Goal: Task Accomplishment & Management: Use online tool/utility

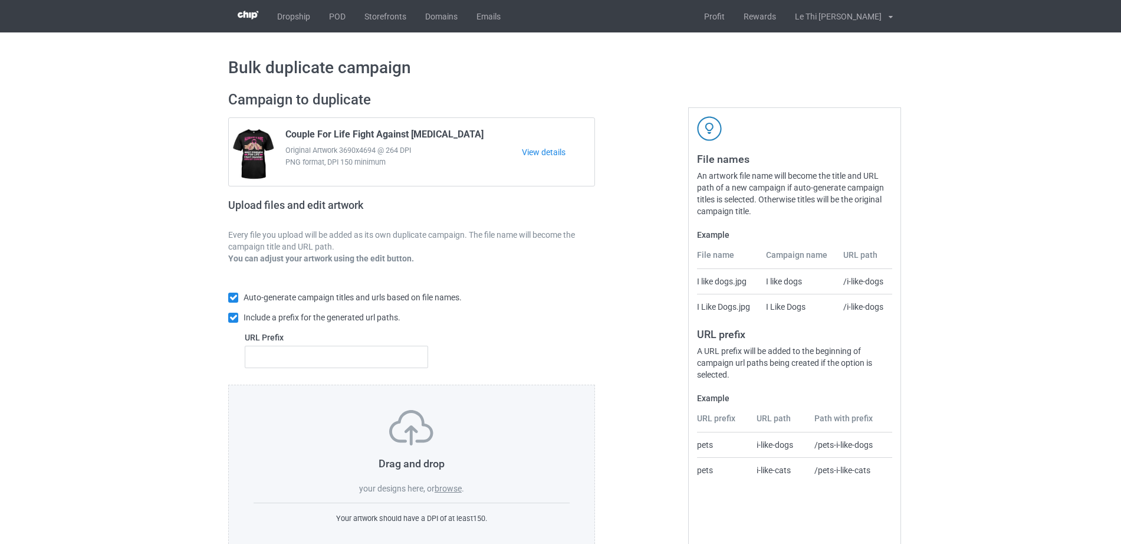
click at [446, 493] on label "browse" at bounding box center [447, 487] width 27 height 9
click at [0, 0] on input "browse" at bounding box center [0, 0] width 0 height 0
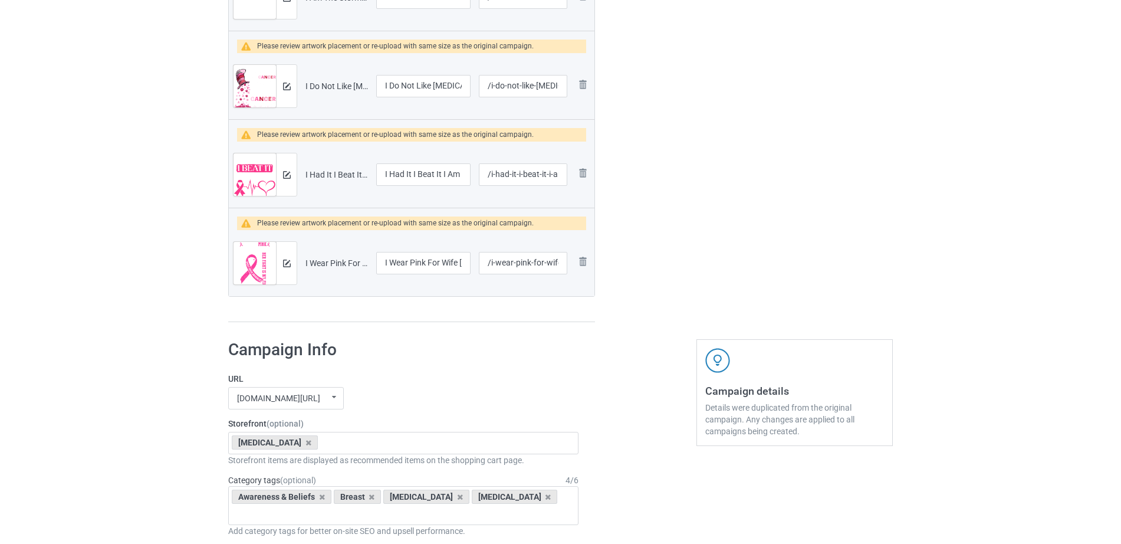
scroll to position [1793, 0]
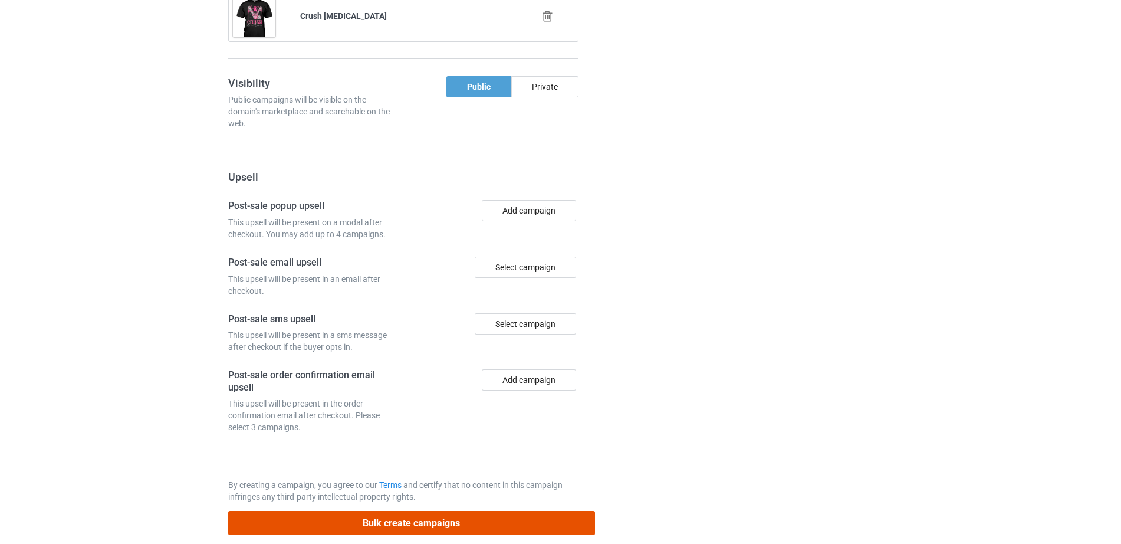
click at [407, 511] on button "Bulk create campaigns" at bounding box center [411, 523] width 367 height 24
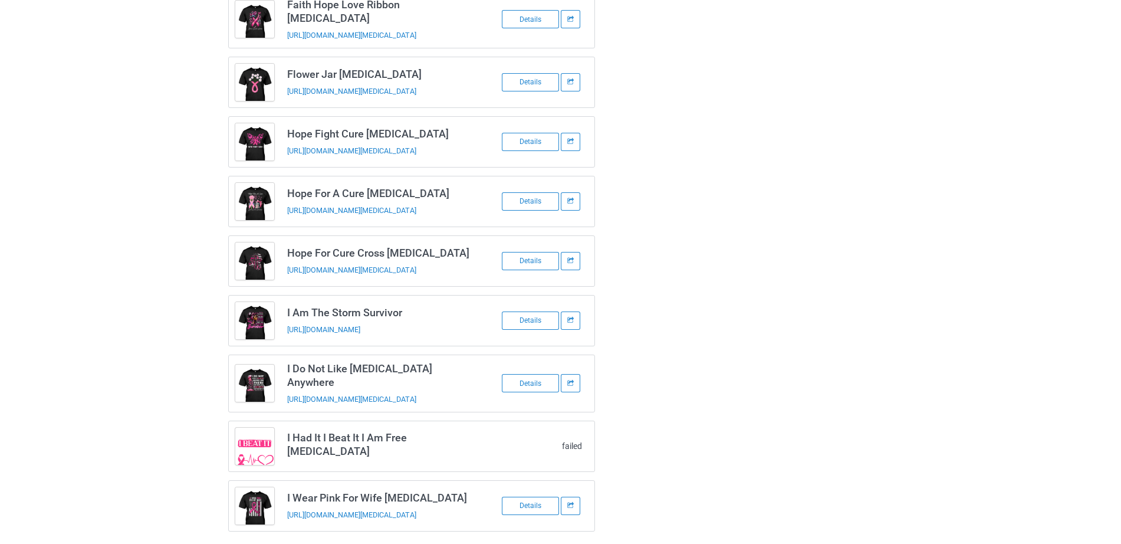
scroll to position [0, 0]
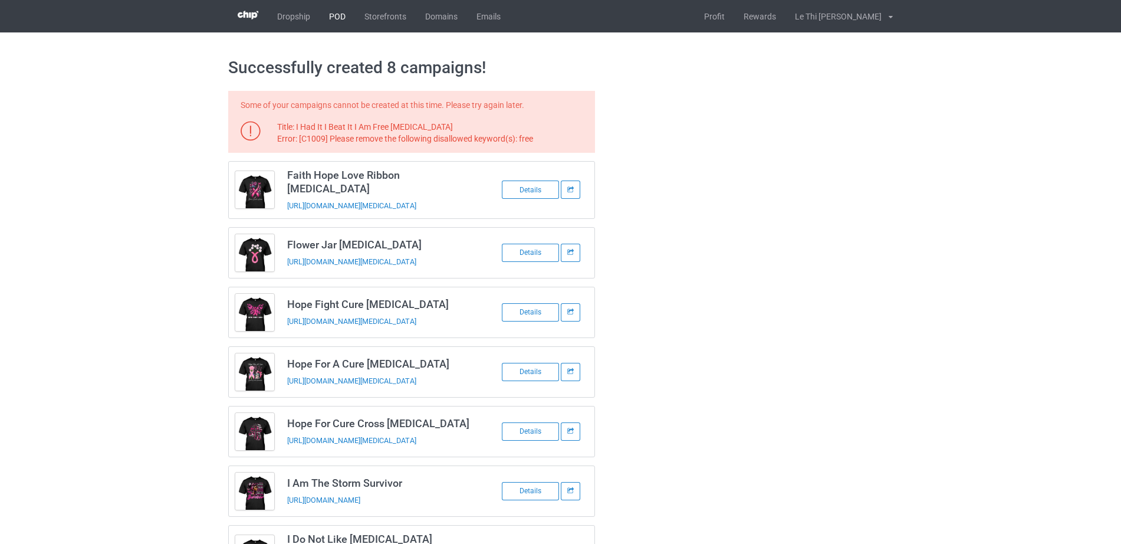
click at [341, 9] on link "POD" at bounding box center [337, 16] width 35 height 32
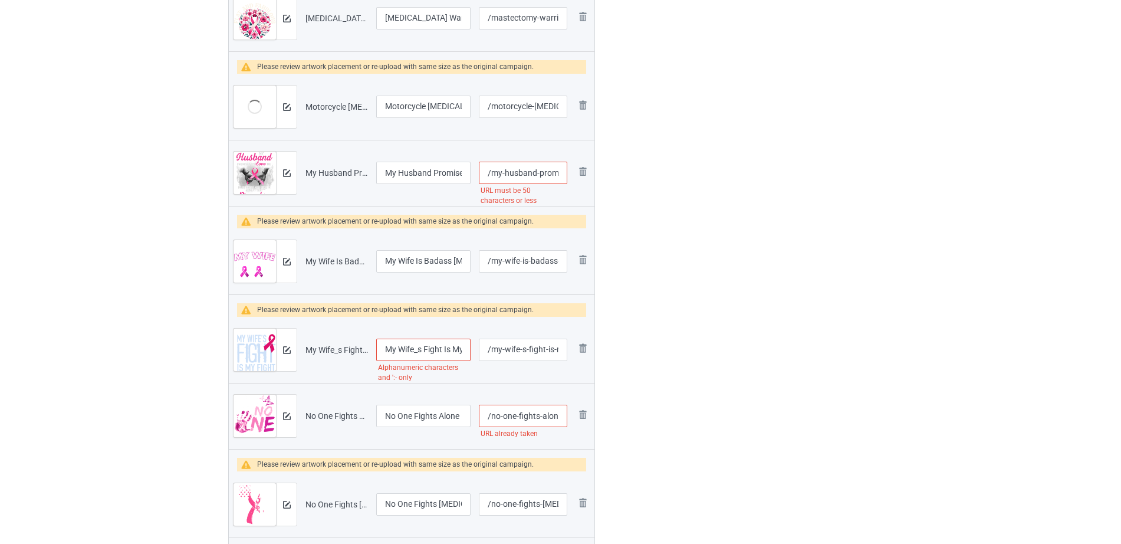
scroll to position [0, 151]
click at [572, 176] on tr "Preview and edit artwork My Husband Promised to Love Me In Sickness Breast Canc…" at bounding box center [412, 173] width 366 height 66
click at [538, 177] on input "/my-husband-promised-to-love-me-in-sickness-breast-cancer" at bounding box center [523, 173] width 88 height 22
click at [508, 175] on input "/my-husband-promised-to-love-me-in-sickness-breast-cancer" at bounding box center [523, 173] width 88 height 22
click at [507, 174] on input "/my-husband-promised-to-love-me-in-sickness-breast-cancer" at bounding box center [523, 173] width 88 height 22
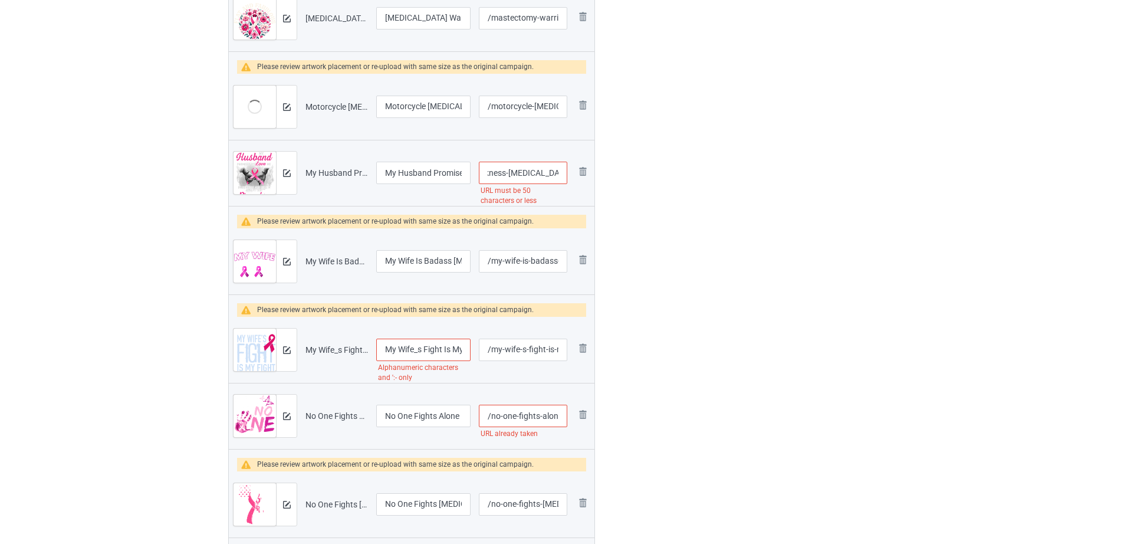
drag, startPoint x: 505, startPoint y: 174, endPoint x: 565, endPoint y: 174, distance: 60.1
click at [565, 174] on input "/my-husband-promised-to-love-me-in-sickness-breast-cancer" at bounding box center [523, 173] width 88 height 22
type input "/my-husband-promised-to-love-me-in-sickness"
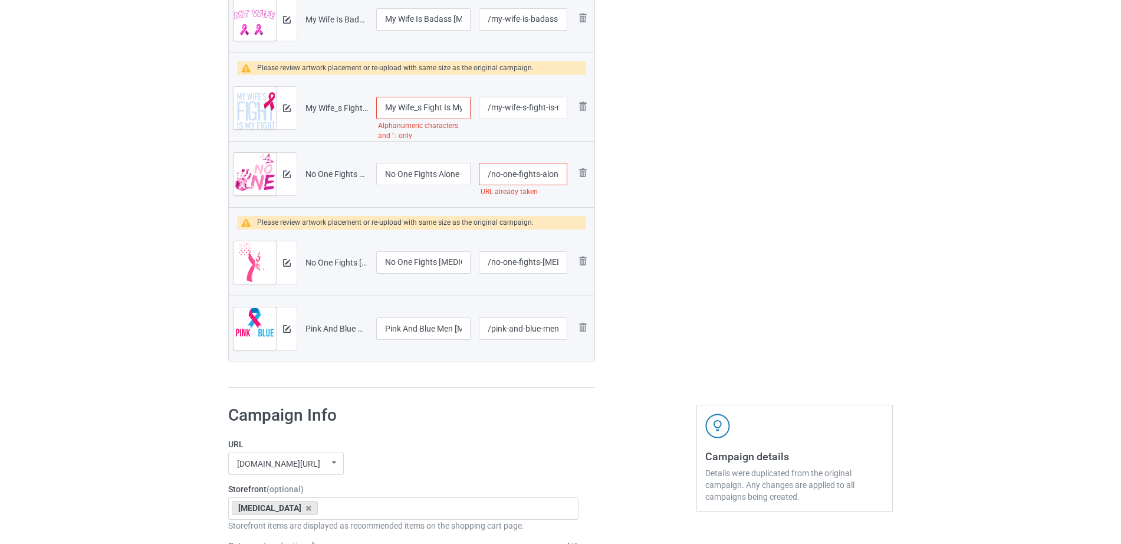
scroll to position [980, 0]
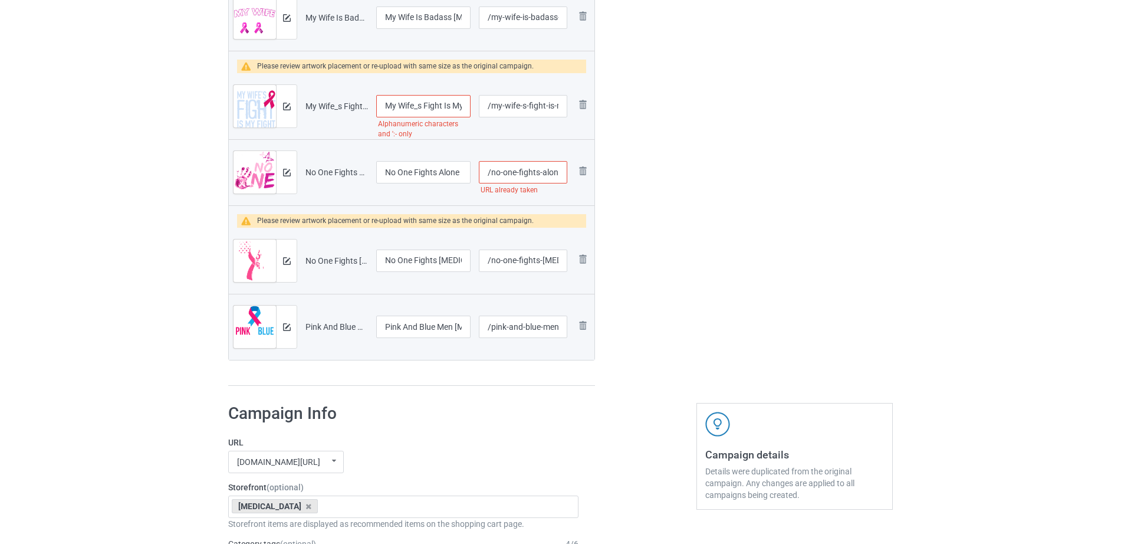
click at [433, 105] on input "My Wife_s Fight Is My Fight Breast Cancer" at bounding box center [423, 106] width 94 height 22
click at [419, 108] on input "My Wife_s Fight Is My Fight Breast Cancer" at bounding box center [423, 106] width 94 height 22
type input "My Wife's Fight Is My Fight Breast Cancer"
drag, startPoint x: 498, startPoint y: 167, endPoint x: 561, endPoint y: 170, distance: 63.1
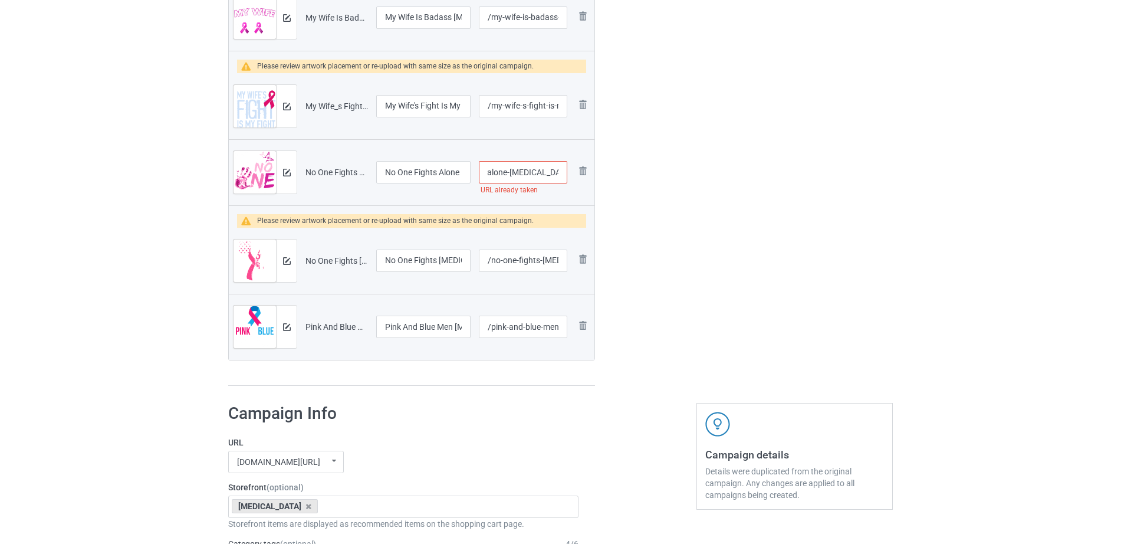
click at [561, 170] on input "/no-one-fights-alone-breast-cancer" at bounding box center [523, 172] width 88 height 22
click at [526, 176] on input "/no-one-fights-alone-breast-cancer" at bounding box center [523, 172] width 88 height 22
drag, startPoint x: 510, startPoint y: 174, endPoint x: 562, endPoint y: 176, distance: 52.5
click at [562, 176] on input "/no-one-fights-alone-breast-cancer" at bounding box center [523, 172] width 88 height 22
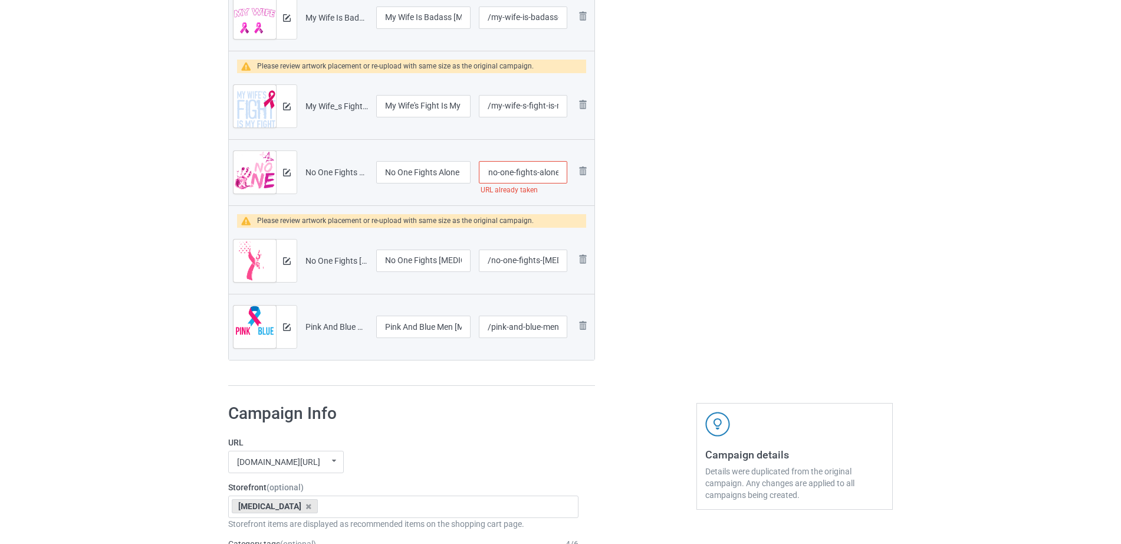
type input "/no-one-fights-alone"
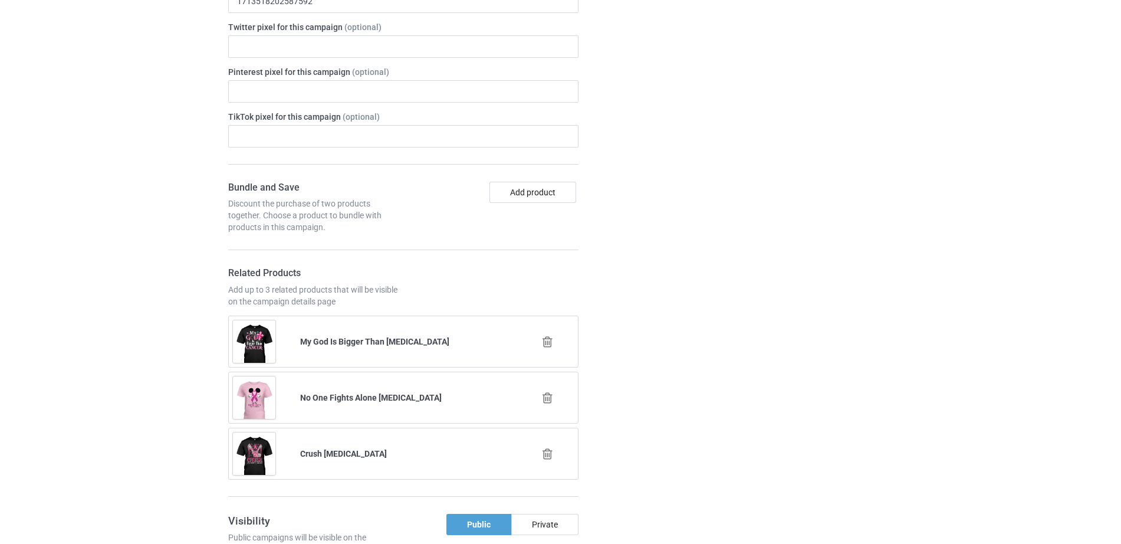
scroll to position [2102, 0]
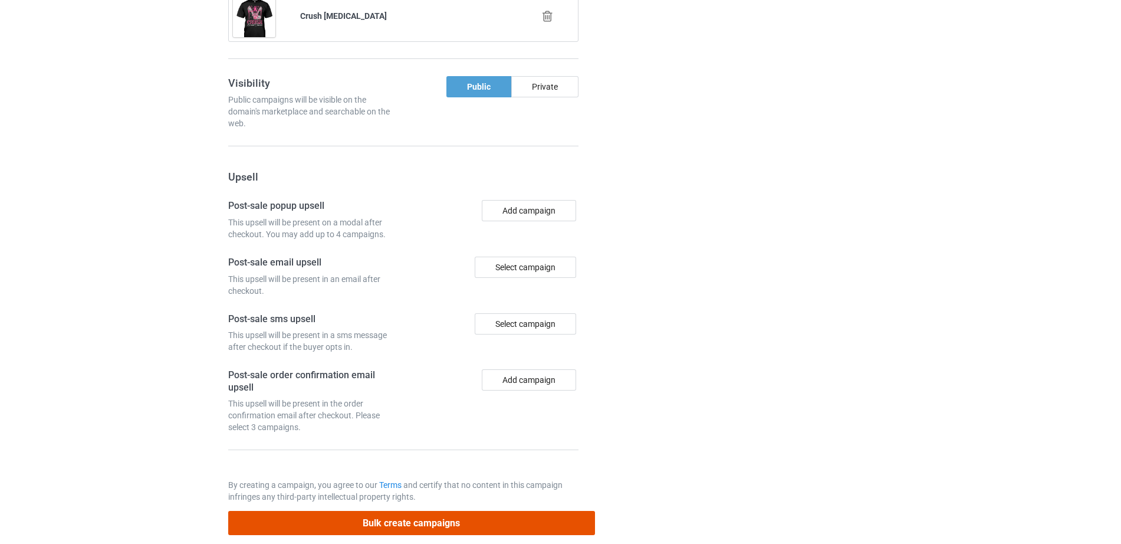
click at [391, 511] on button "Bulk create campaigns" at bounding box center [411, 523] width 367 height 24
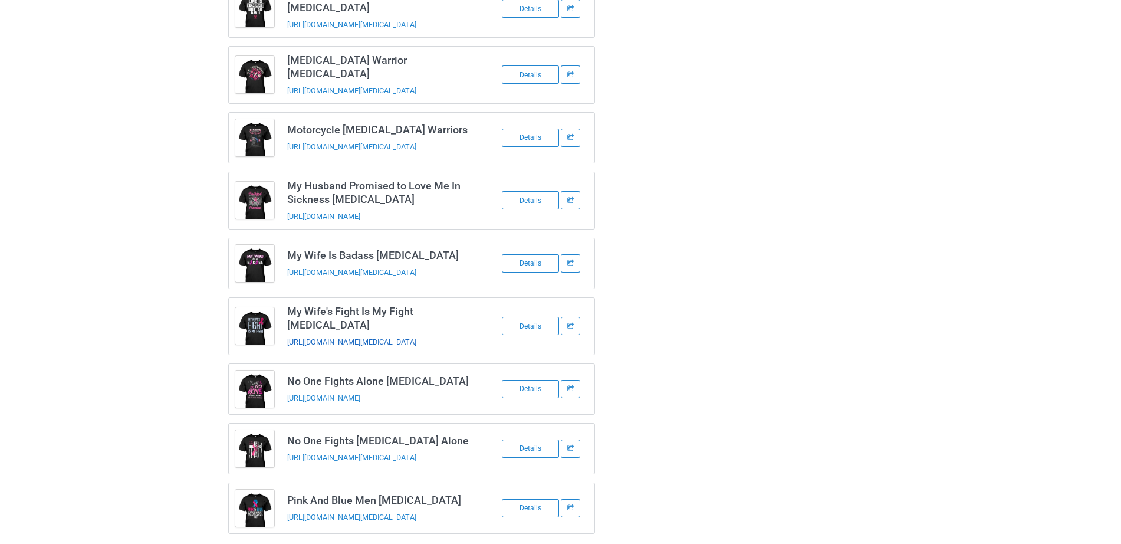
scroll to position [0, 0]
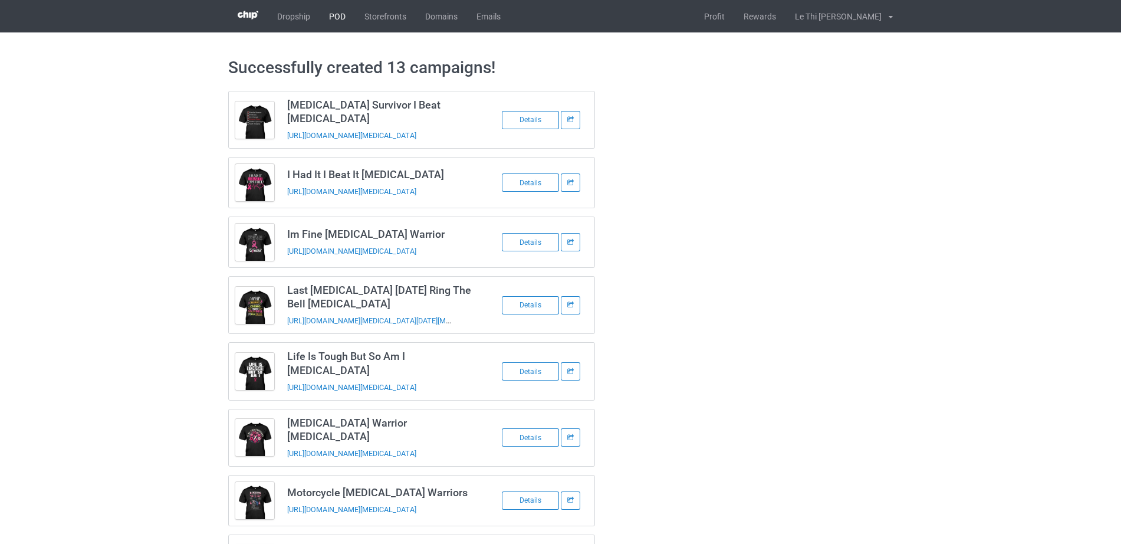
click at [339, 9] on link "POD" at bounding box center [337, 16] width 35 height 32
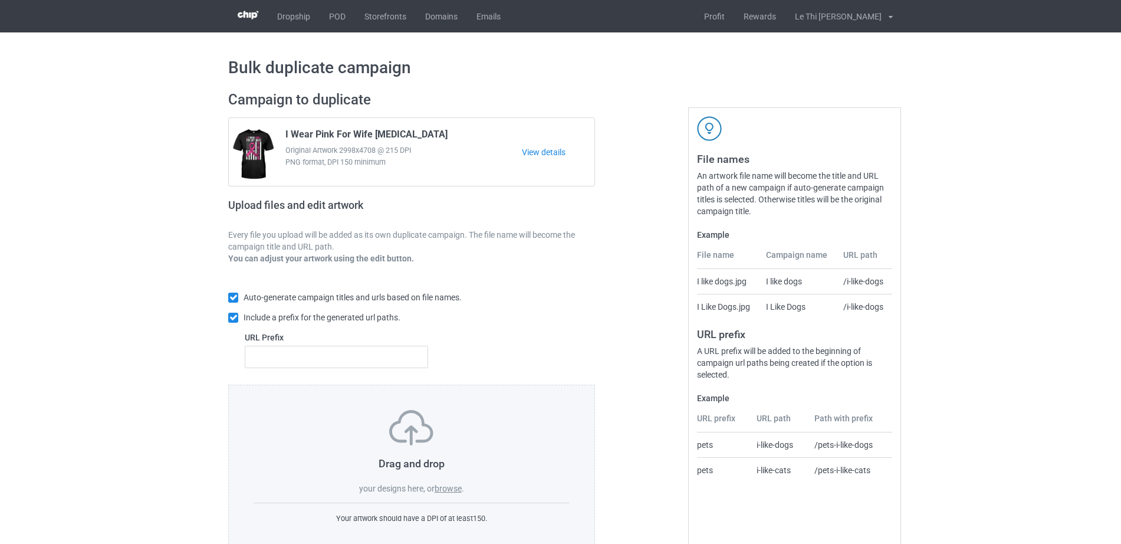
click at [453, 485] on label "browse" at bounding box center [447, 487] width 27 height 9
click at [0, 0] on input "browse" at bounding box center [0, 0] width 0 height 0
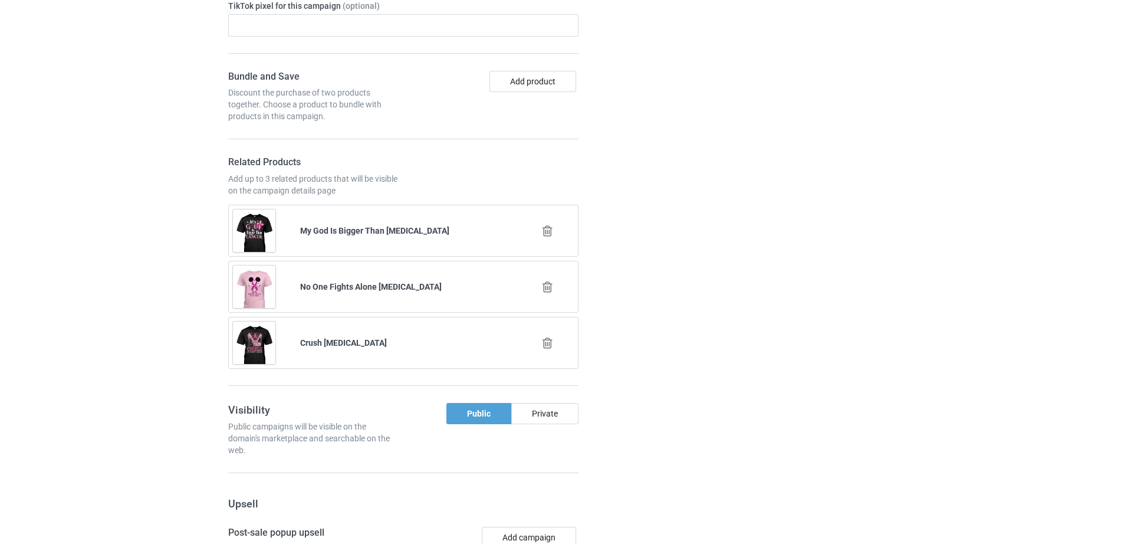
scroll to position [1660, 0]
click at [538, 282] on div at bounding box center [548, 288] width 67 height 29
click at [544, 282] on icon at bounding box center [547, 288] width 15 height 12
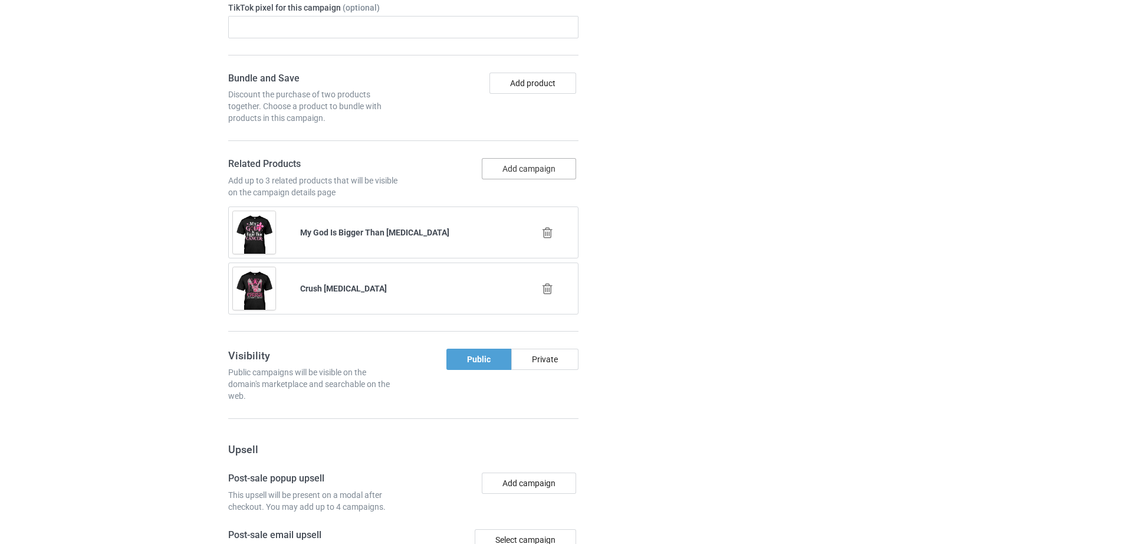
click at [492, 158] on button "Add campaign" at bounding box center [529, 168] width 94 height 21
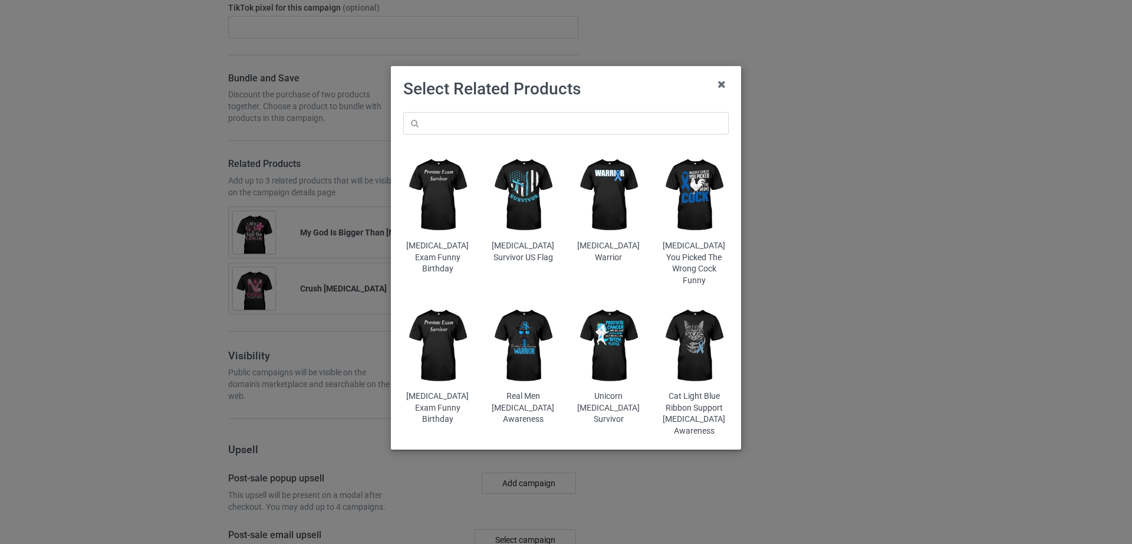
click at [463, 109] on div "Prostate Exam Funny Birthday Prostate Cancer Survivor US Flag Prostate Cancer W…" at bounding box center [566, 274] width 342 height 341
click at [471, 125] on input "text" at bounding box center [565, 123] width 325 height 22
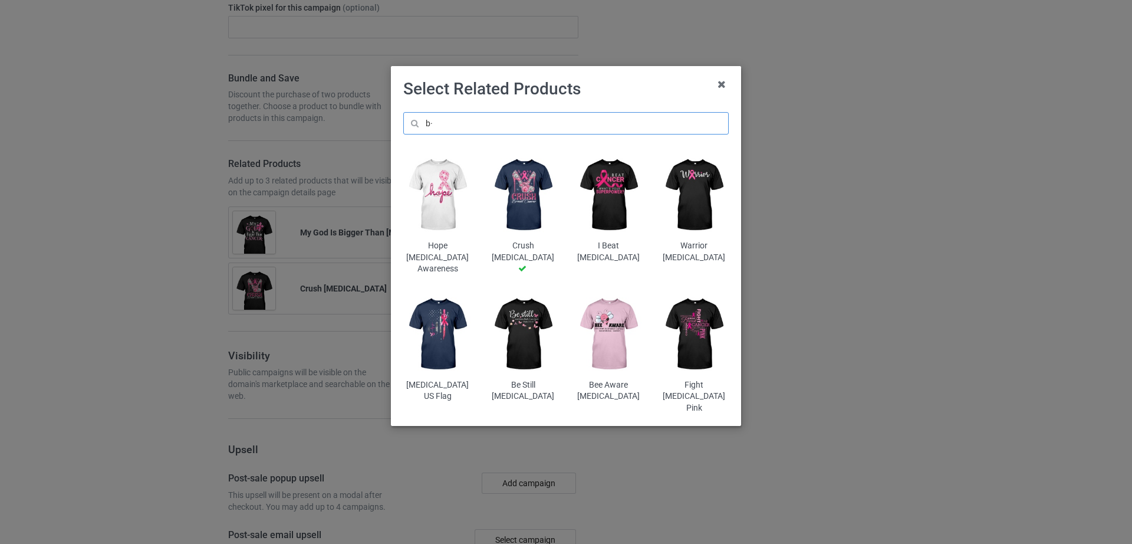
type input "b"
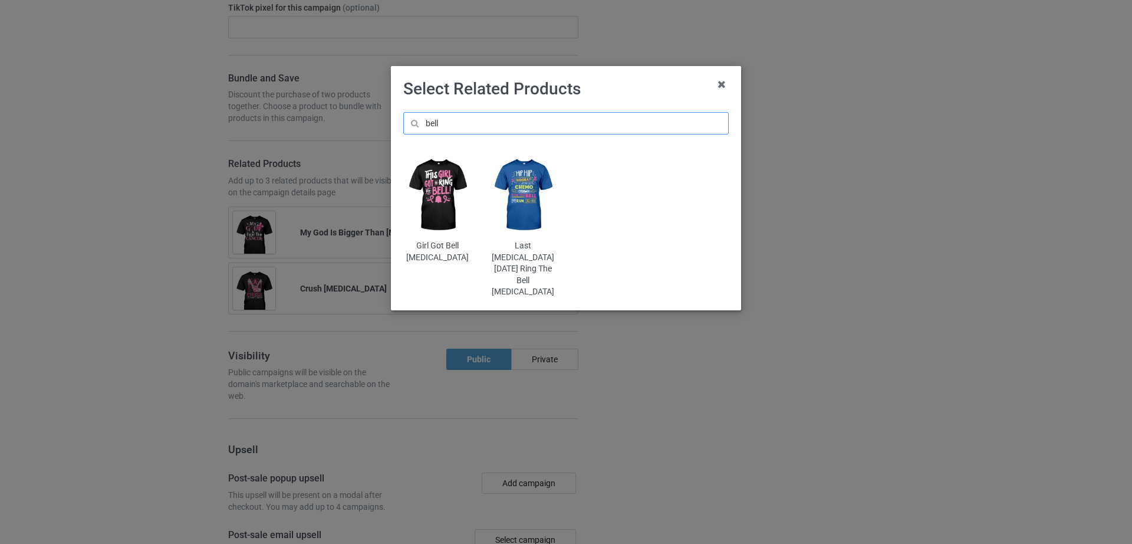
type input "bell"
click at [436, 212] on img at bounding box center [437, 195] width 69 height 86
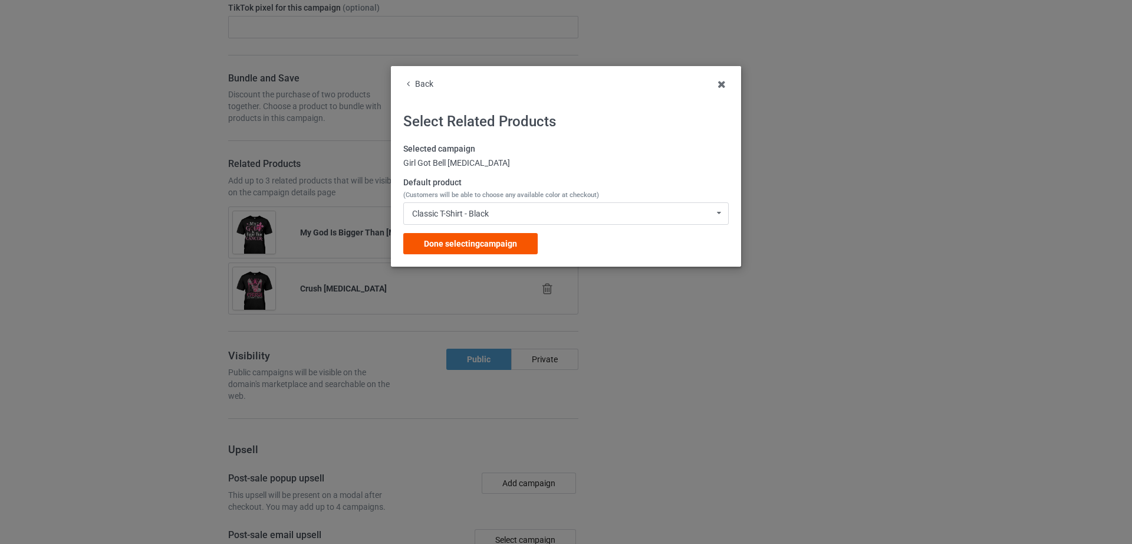
click at [489, 244] on span "Done selecting campaign" at bounding box center [470, 243] width 93 height 9
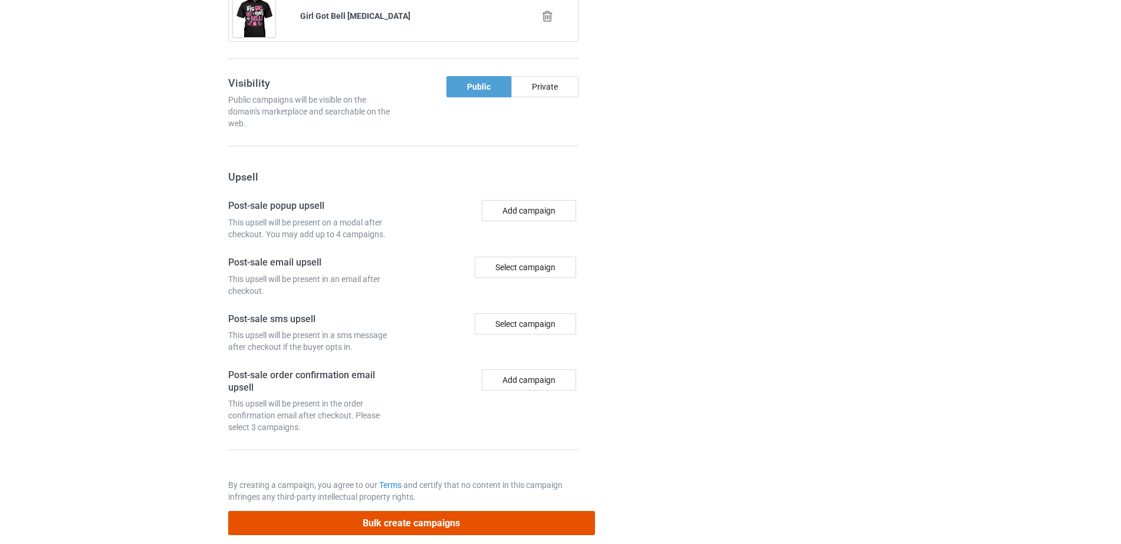
click at [447, 511] on button "Bulk create campaigns" at bounding box center [411, 523] width 367 height 24
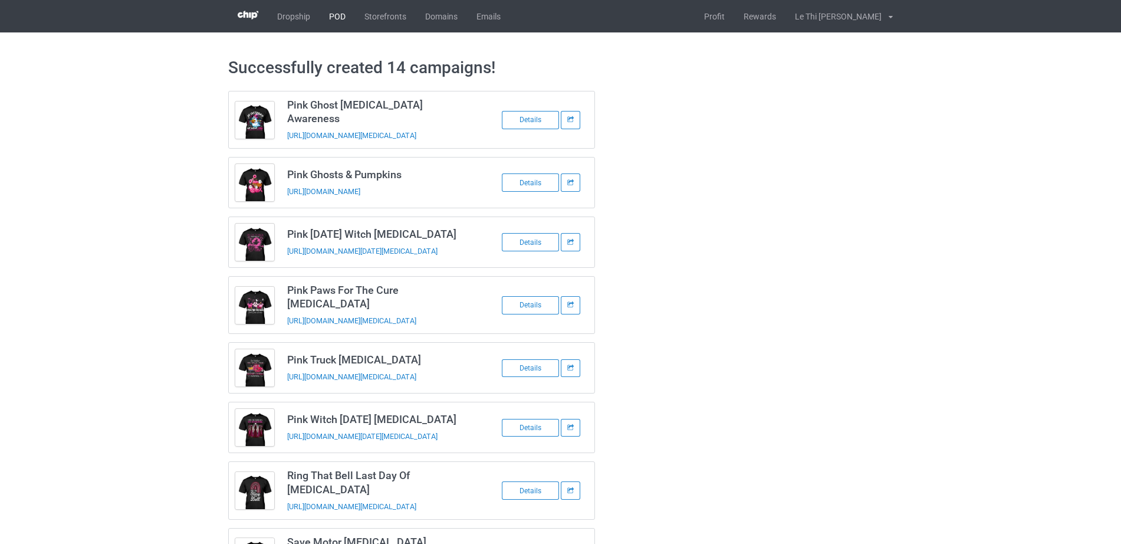
click at [338, 8] on link "POD" at bounding box center [337, 16] width 35 height 32
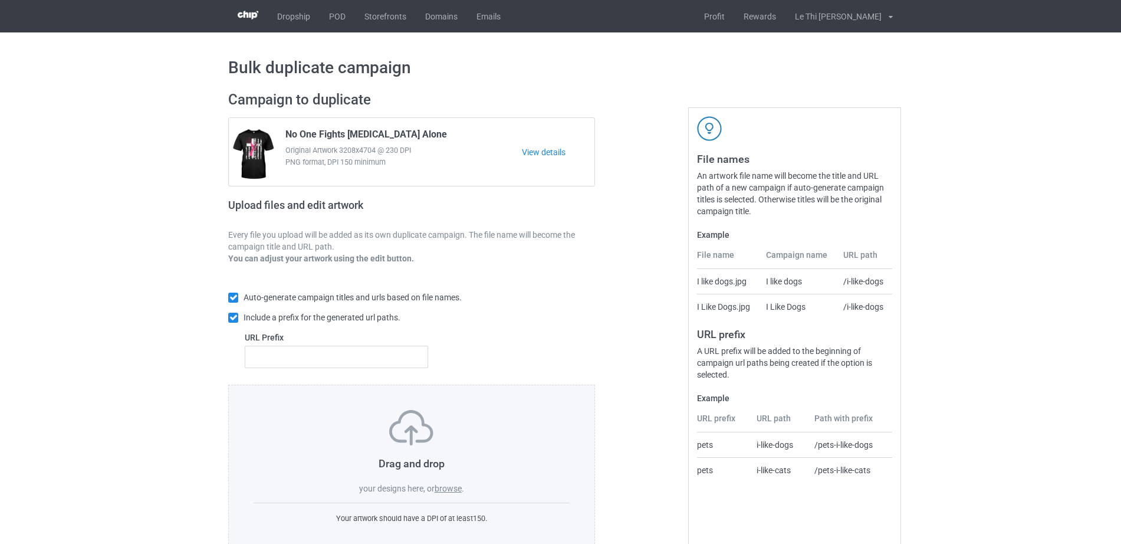
click at [444, 494] on div "Drag and drop your designs here, or browse ." at bounding box center [411, 452] width 316 height 84
click at [449, 493] on label "browse" at bounding box center [447, 487] width 27 height 9
click at [0, 0] on input "browse" at bounding box center [0, 0] width 0 height 0
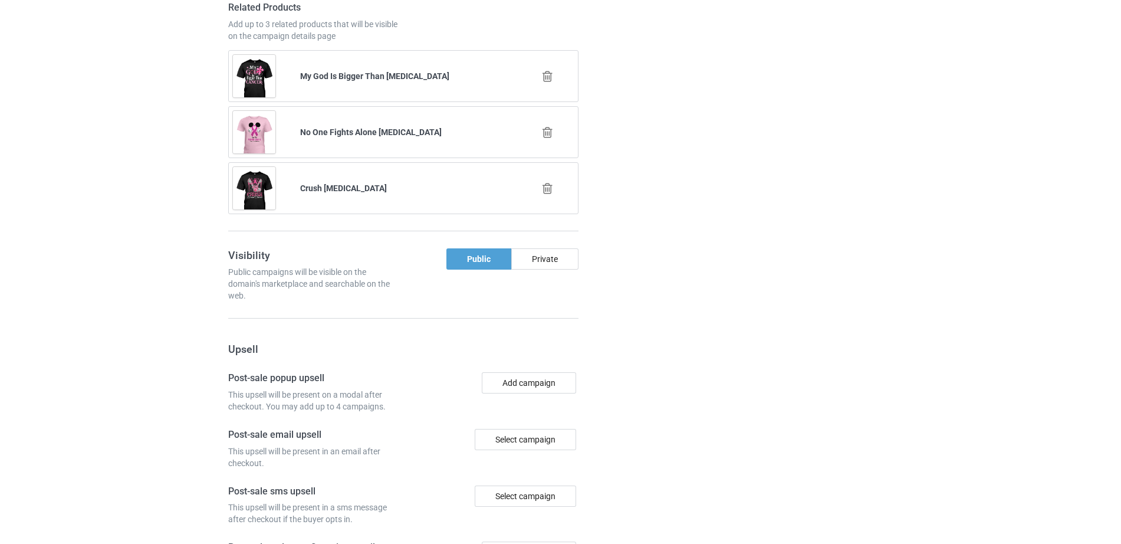
scroll to position [1153, 0]
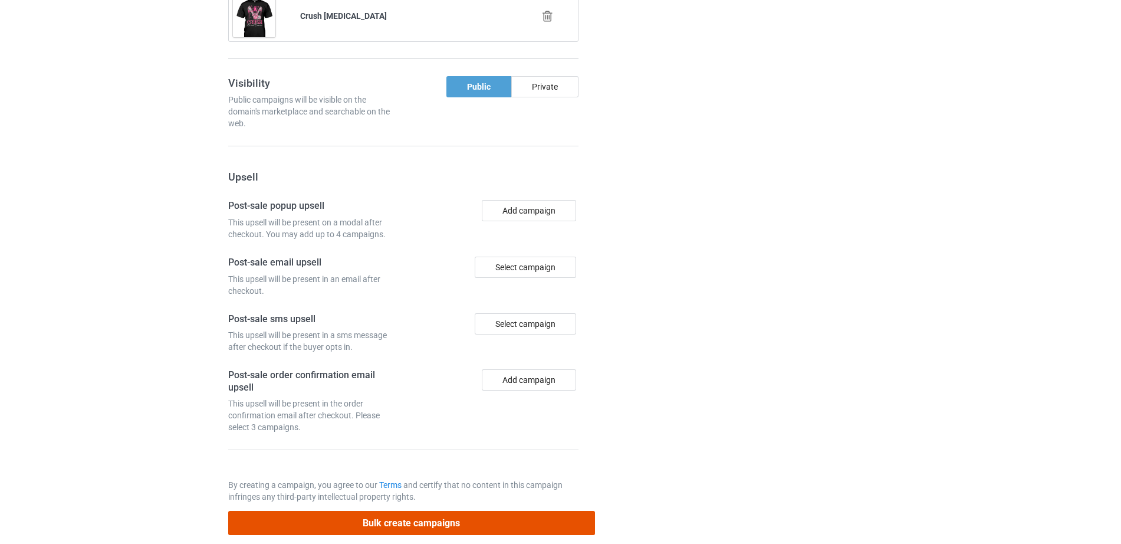
click at [392, 513] on button "Bulk create campaigns" at bounding box center [411, 523] width 367 height 24
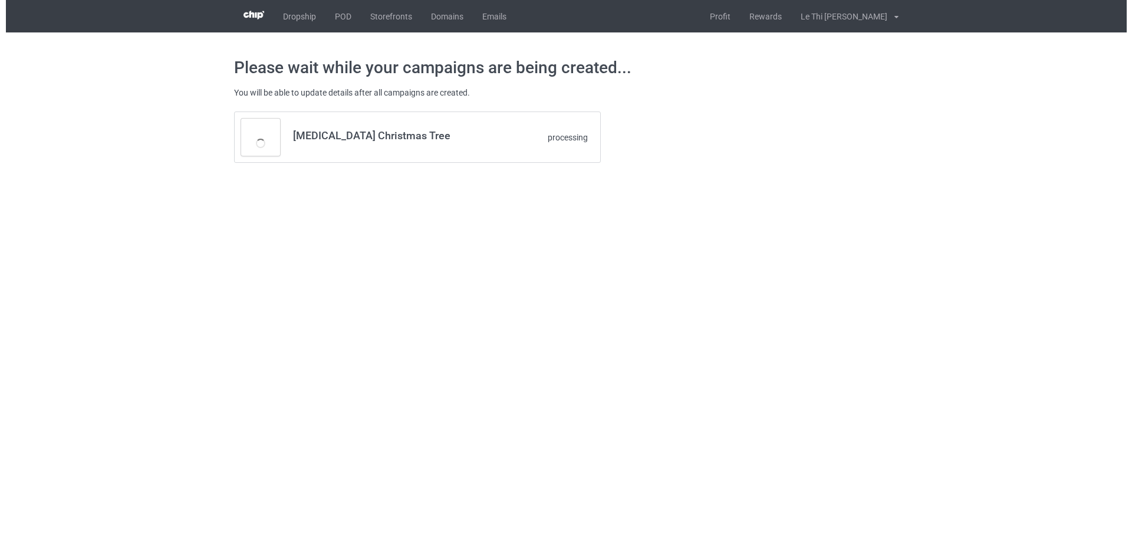
scroll to position [0, 0]
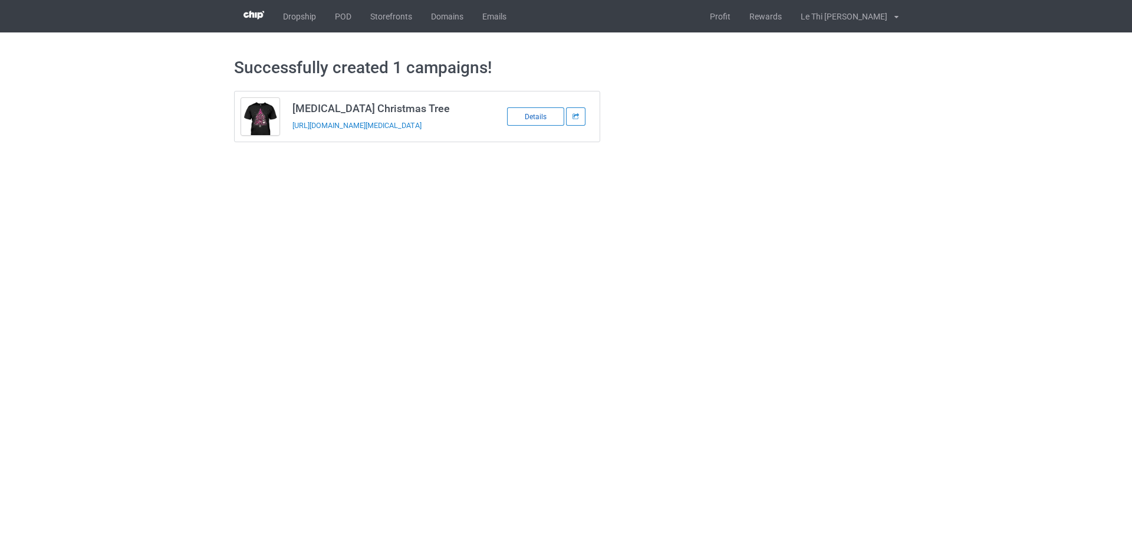
click at [556, 116] on div "Details" at bounding box center [535, 116] width 57 height 18
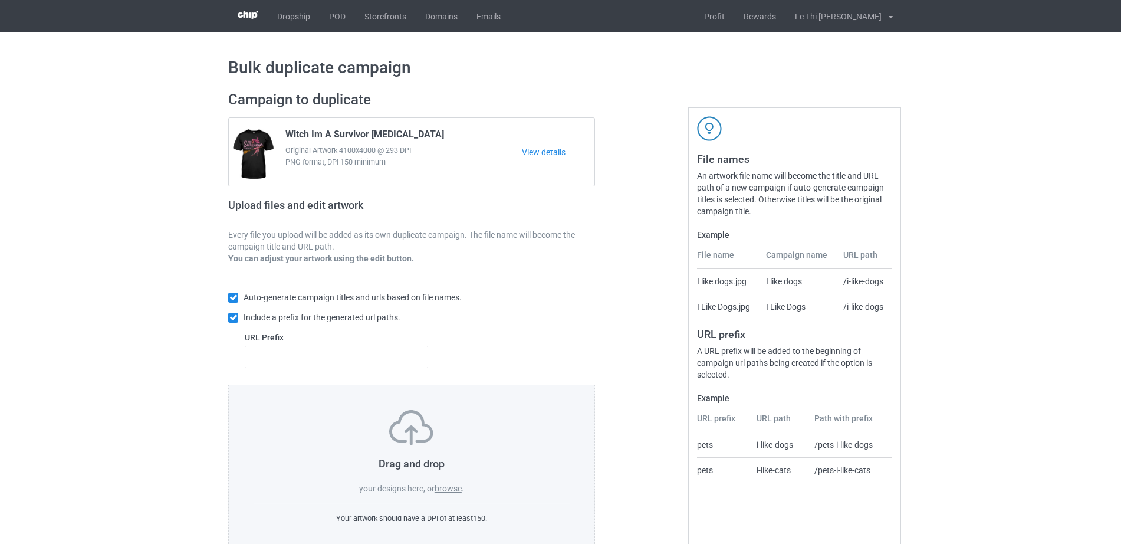
click at [440, 491] on label "browse" at bounding box center [447, 487] width 27 height 9
click at [0, 0] on input "browse" at bounding box center [0, 0] width 0 height 0
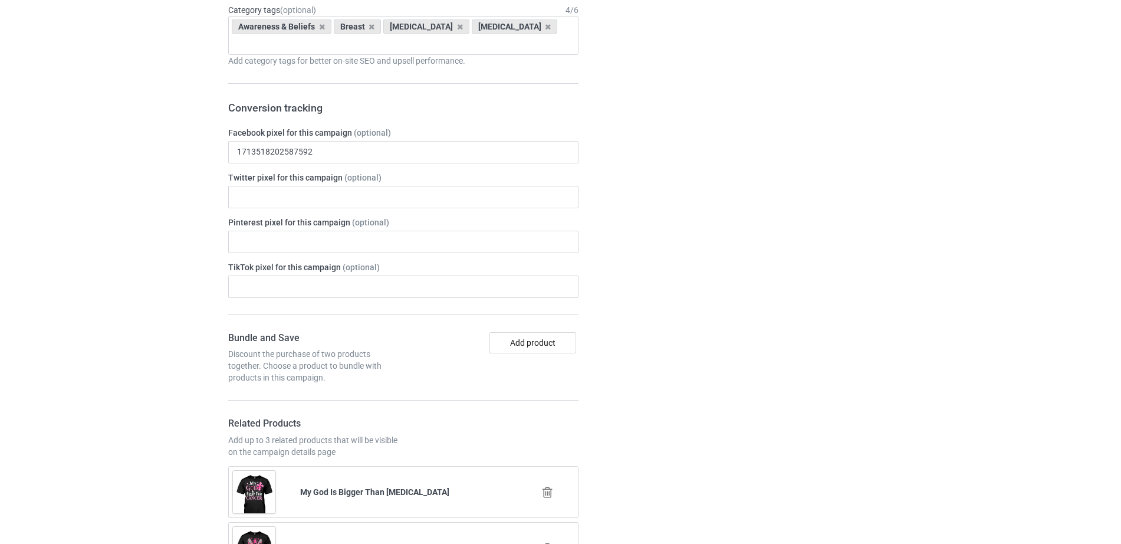
scroll to position [1153, 0]
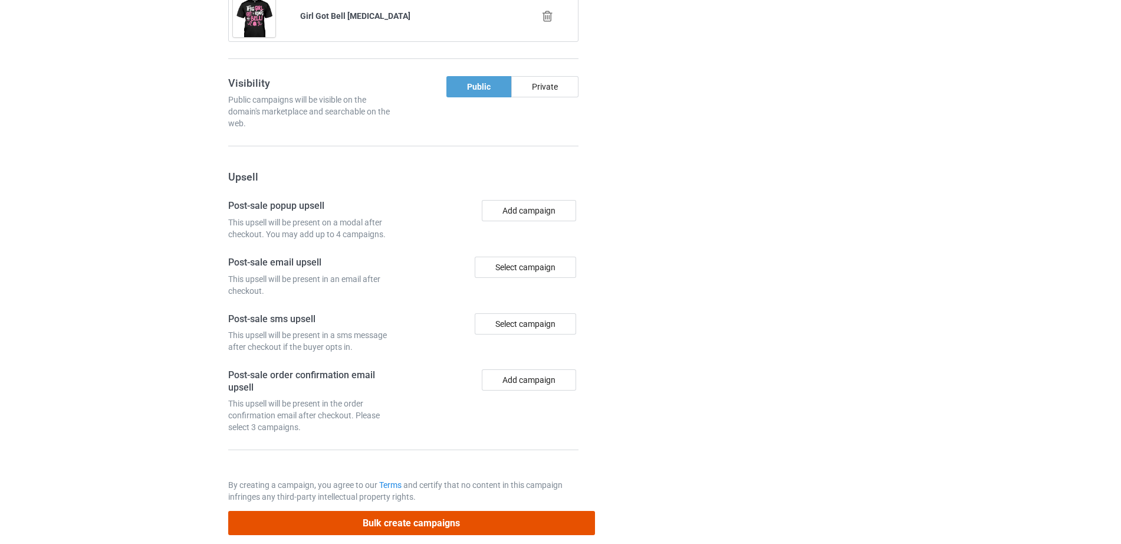
click at [416, 515] on button "Bulk create campaigns" at bounding box center [411, 523] width 367 height 24
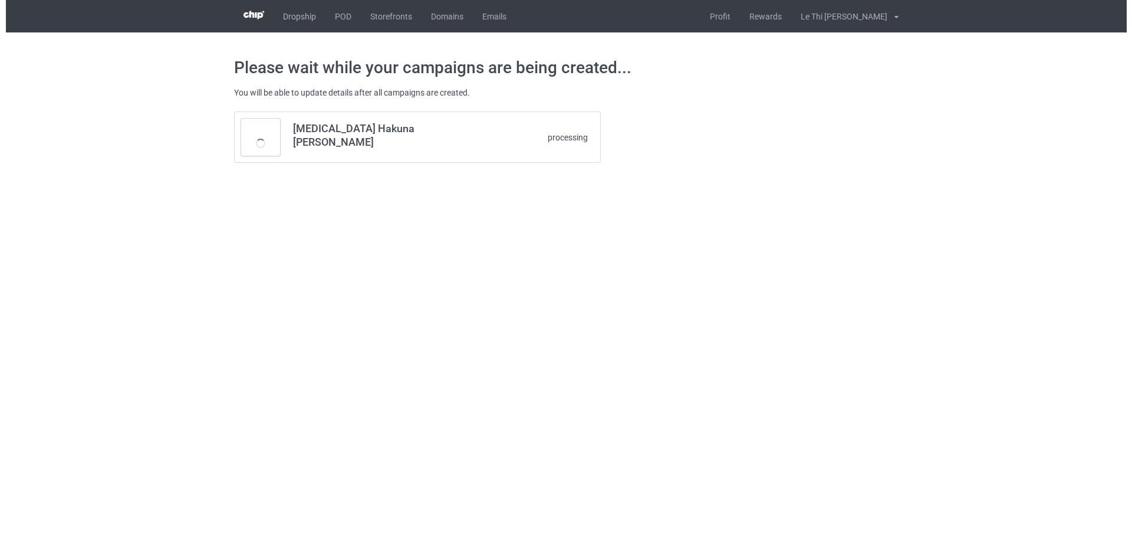
scroll to position [0, 0]
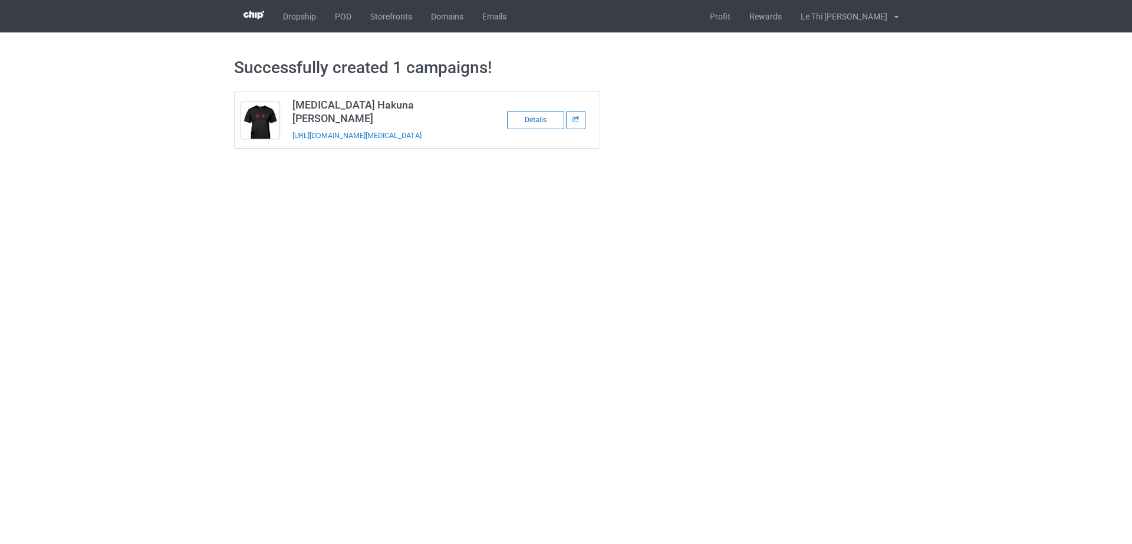
click at [533, 121] on div "Details" at bounding box center [535, 120] width 57 height 18
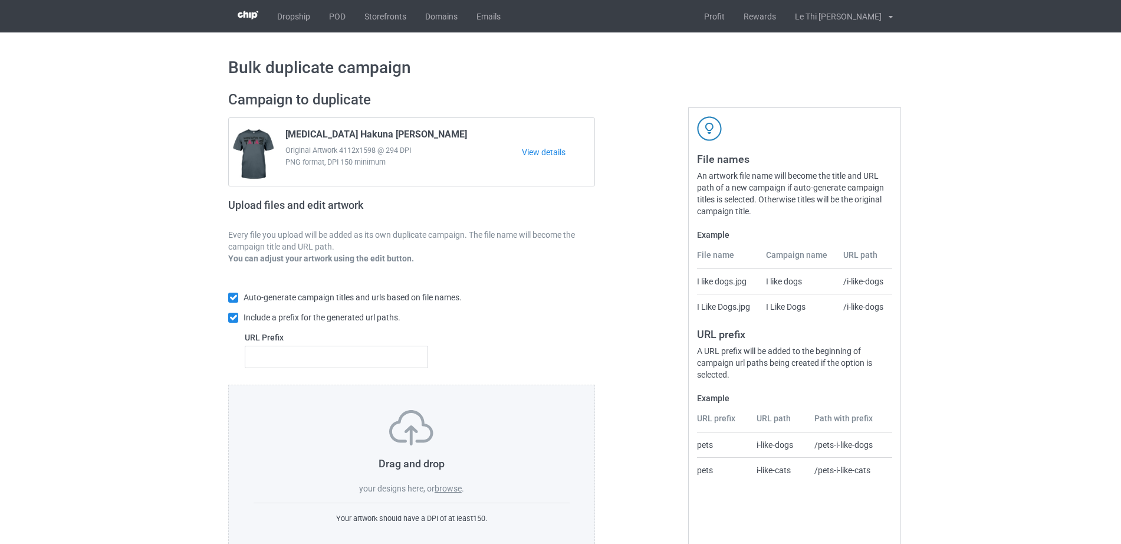
click at [459, 488] on label "browse" at bounding box center [447, 487] width 27 height 9
click at [0, 0] on input "browse" at bounding box center [0, 0] width 0 height 0
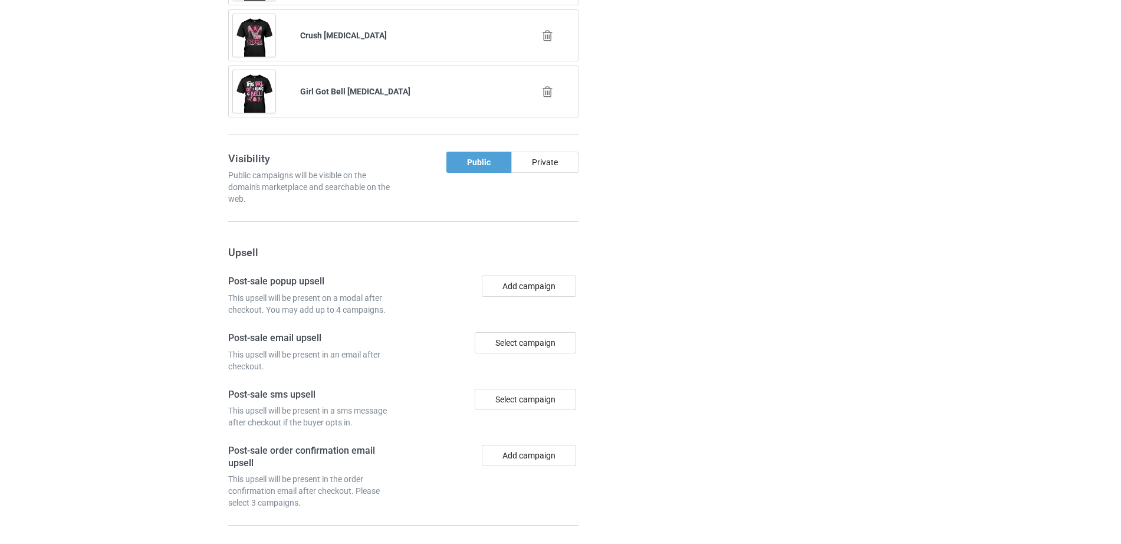
scroll to position [1506, 0]
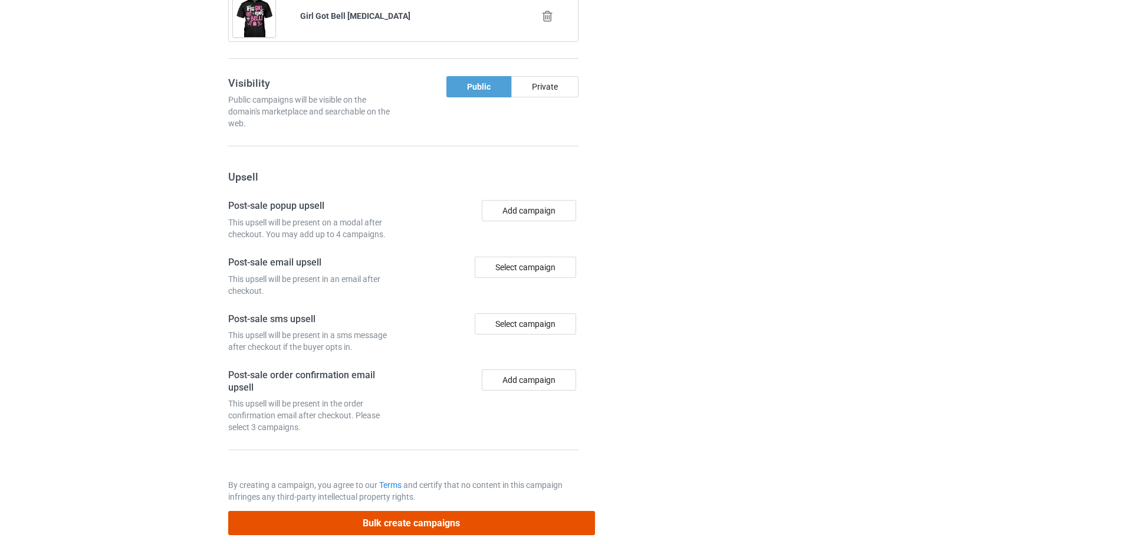
click at [413, 511] on button "Bulk create campaigns" at bounding box center [411, 523] width 367 height 24
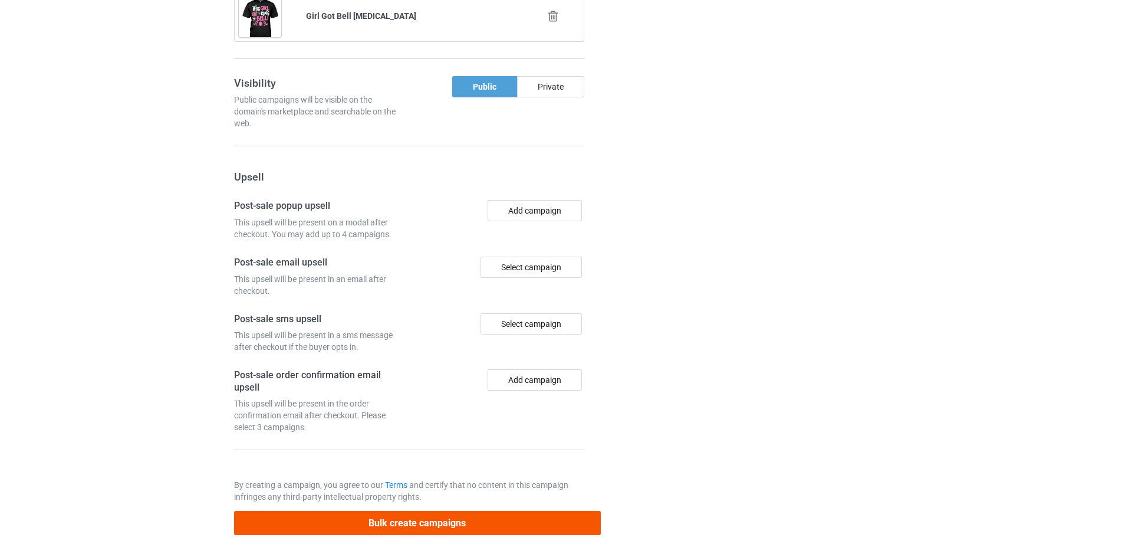
scroll to position [0, 0]
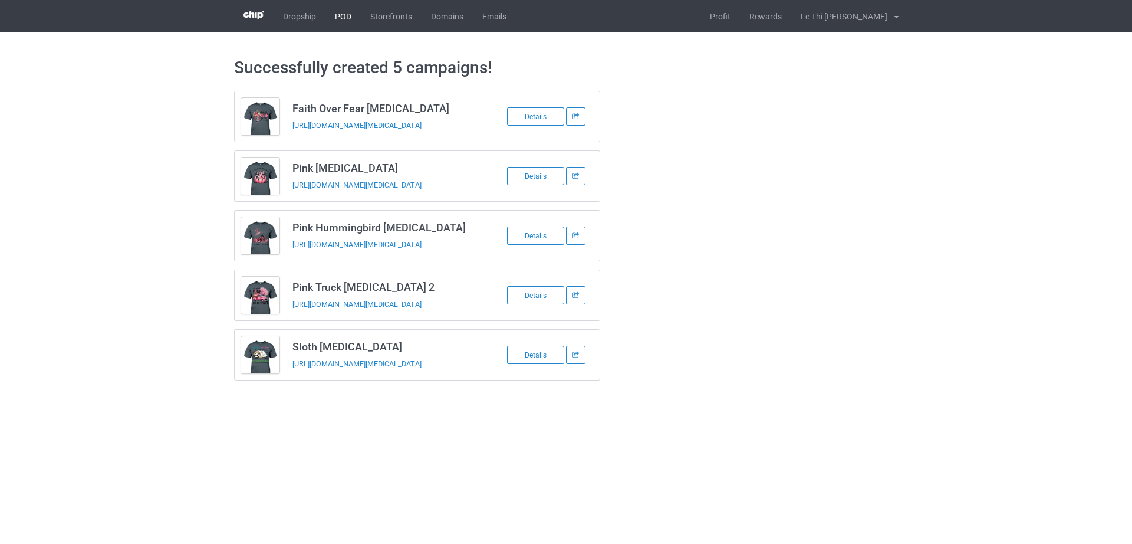
click at [343, 22] on link "POD" at bounding box center [342, 16] width 35 height 32
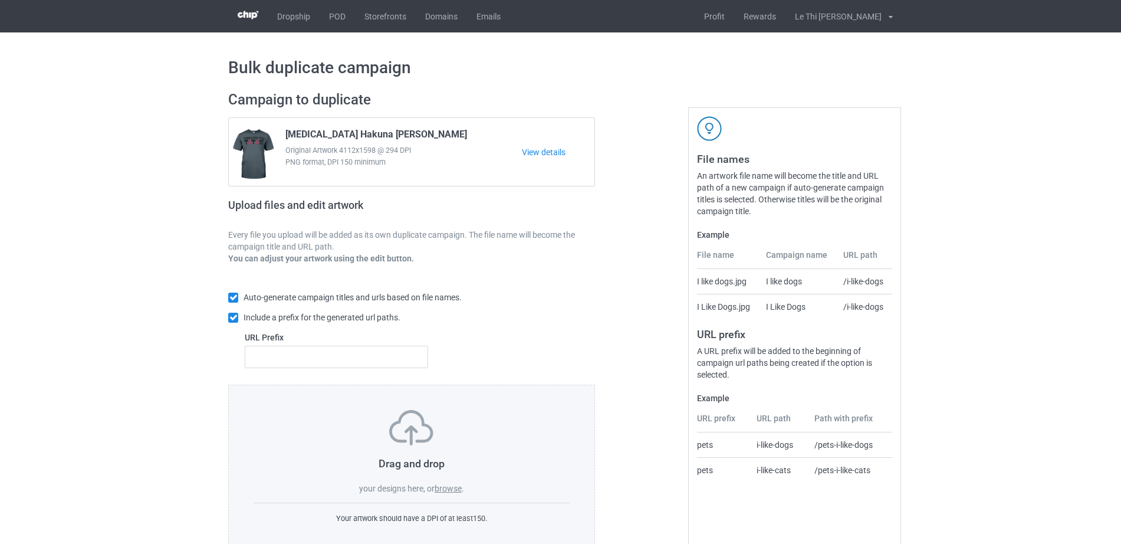
click at [456, 493] on label "browse" at bounding box center [447, 487] width 27 height 9
click at [0, 0] on input "browse" at bounding box center [0, 0] width 0 height 0
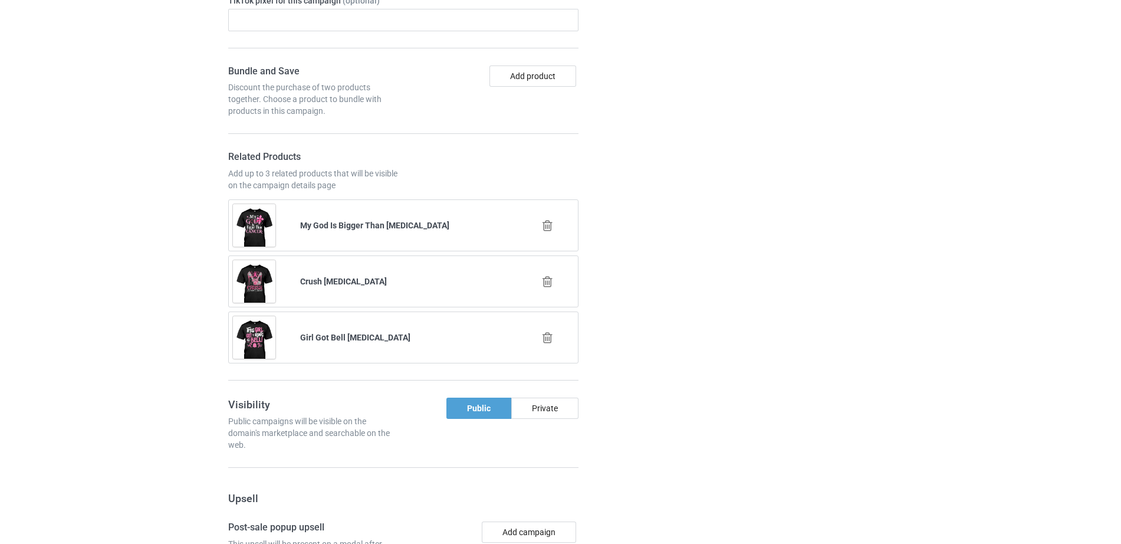
scroll to position [1153, 0]
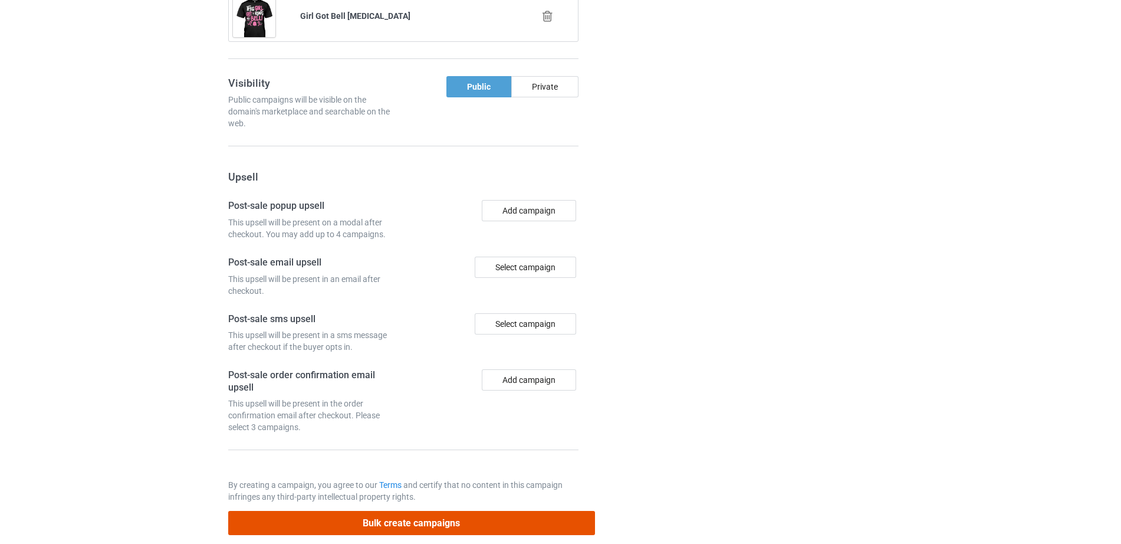
click at [339, 511] on button "Bulk create campaigns" at bounding box center [411, 523] width 367 height 24
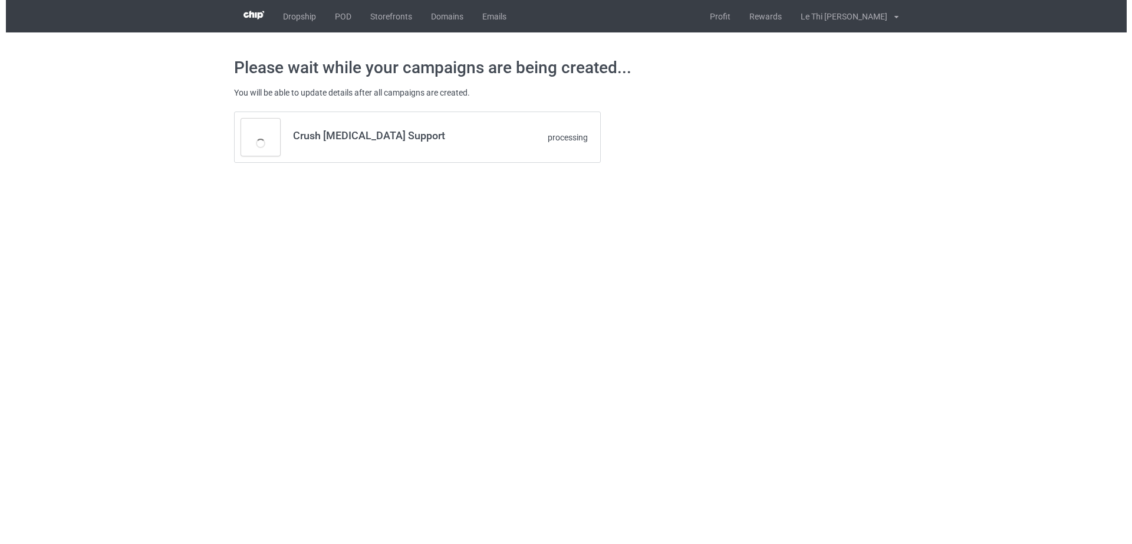
scroll to position [0, 0]
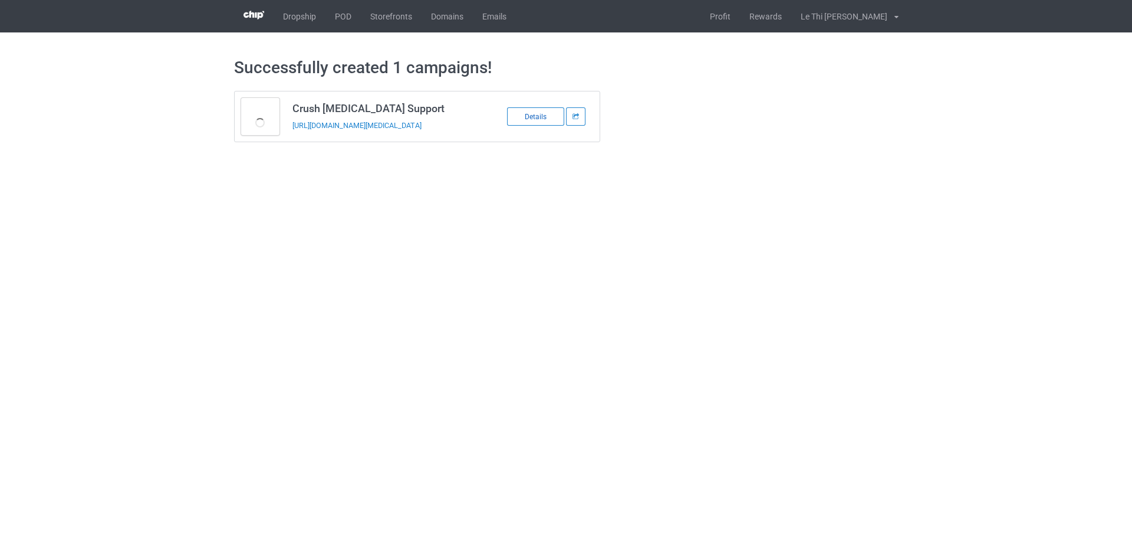
click at [554, 120] on div "Details" at bounding box center [535, 116] width 57 height 18
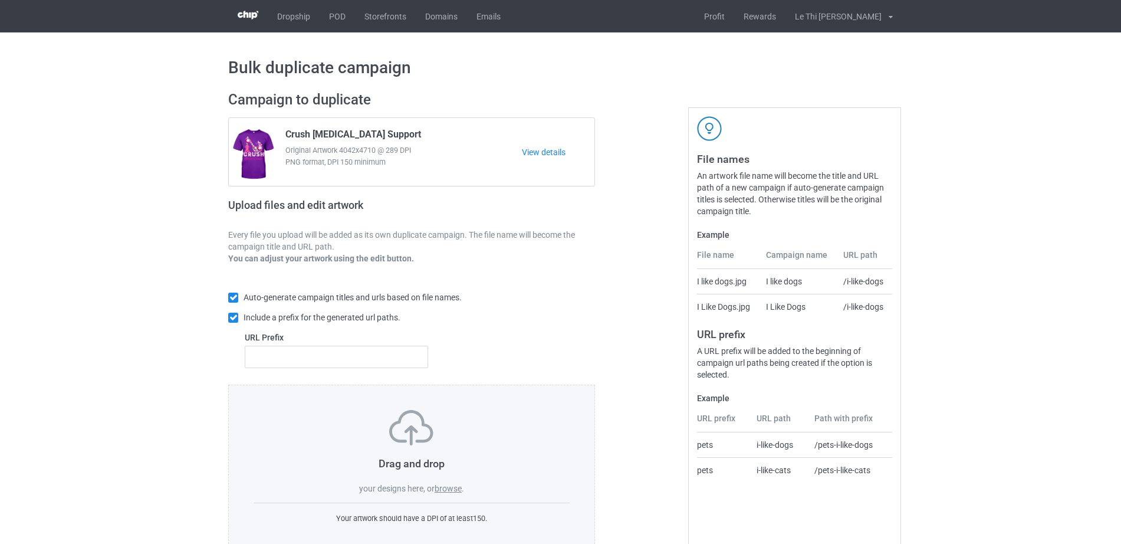
click at [457, 494] on div "Drag and drop your designs here, or browse ." at bounding box center [411, 452] width 316 height 84
click at [454, 486] on label "browse" at bounding box center [447, 487] width 27 height 9
click at [0, 0] on input "browse" at bounding box center [0, 0] width 0 height 0
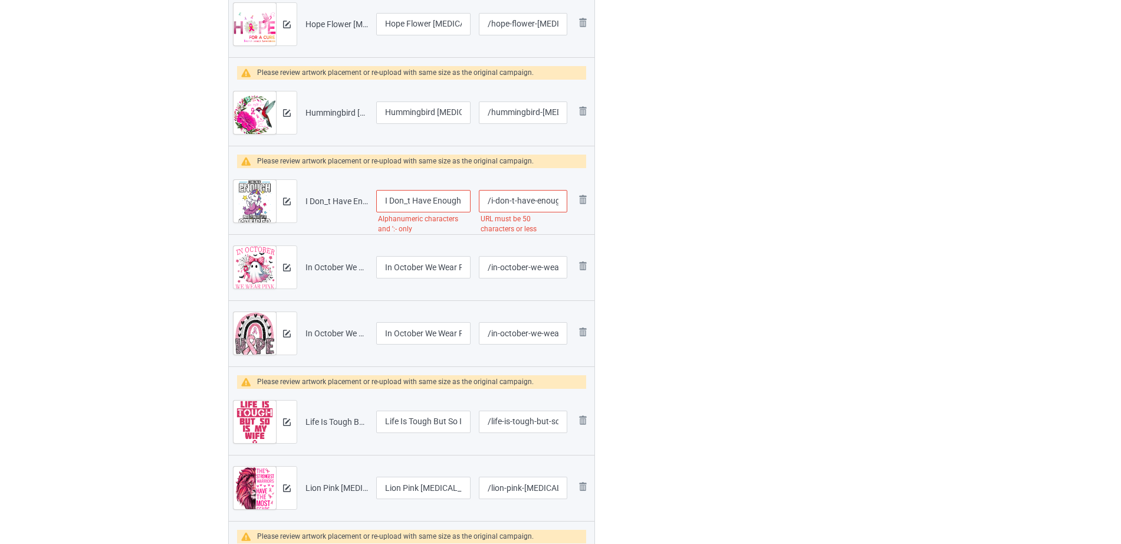
scroll to position [733, 0]
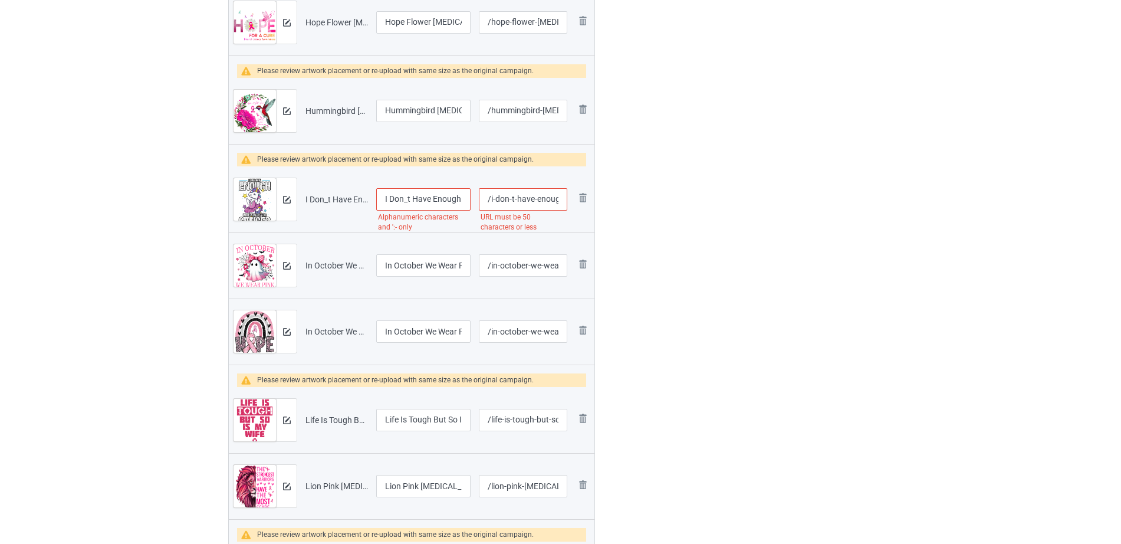
click at [407, 201] on input "I Don_t Have Enough Middle Fingers For [MEDICAL_DATA]" at bounding box center [423, 199] width 94 height 22
click at [434, 195] on input "I Don't Have Enough Middle Fingers For [MEDICAL_DATA]" at bounding box center [423, 199] width 94 height 22
type input "I Don't Have Enough Middle Fingers For [MEDICAL_DATA]"
drag, startPoint x: 501, startPoint y: 200, endPoint x: 555, endPoint y: 200, distance: 53.6
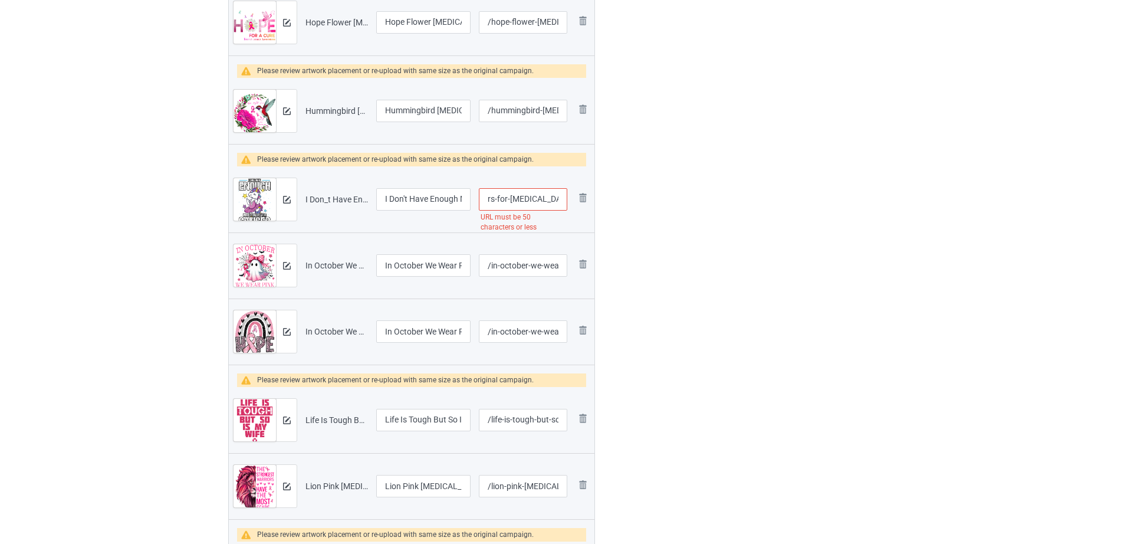
click at [555, 200] on input "/i-don-t-have-enough-middle-fingers-for-[MEDICAL_DATA]" at bounding box center [523, 199] width 88 height 22
click at [496, 200] on input "/i-don-t-have-enough-middle-fingers-for-[MEDICAL_DATA]" at bounding box center [523, 199] width 88 height 22
drag, startPoint x: 493, startPoint y: 199, endPoint x: 578, endPoint y: 199, distance: 85.5
click at [578, 199] on tr "Preview and edit artwork I Don_t Have Enough Middle Fingers For [MEDICAL_DATA].…" at bounding box center [412, 199] width 366 height 66
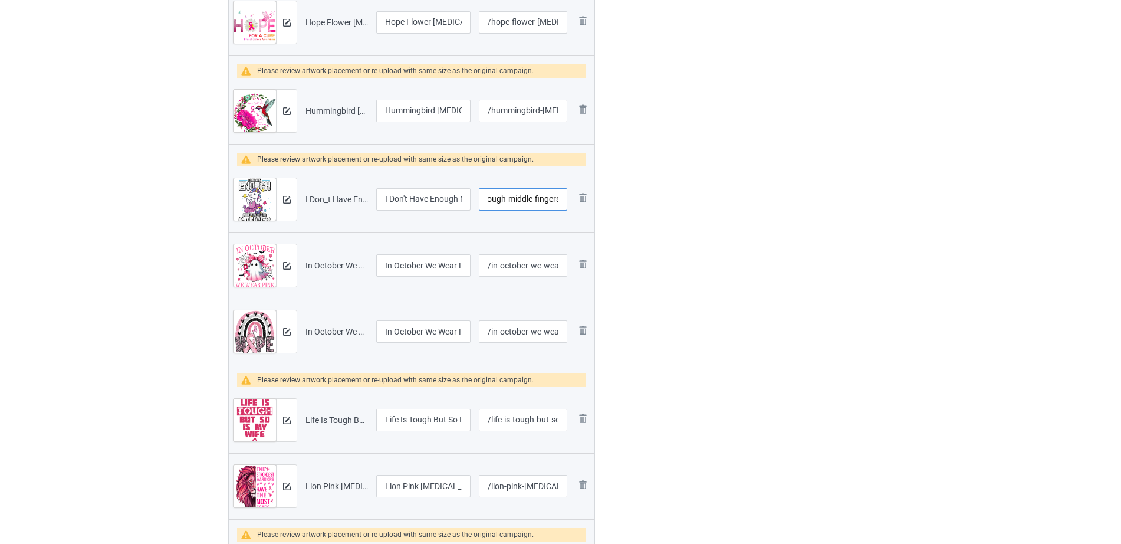
type input "/i-don-t-have-enough-middle-fingers"
click at [666, 228] on div at bounding box center [645, 327] width 85 height 1955
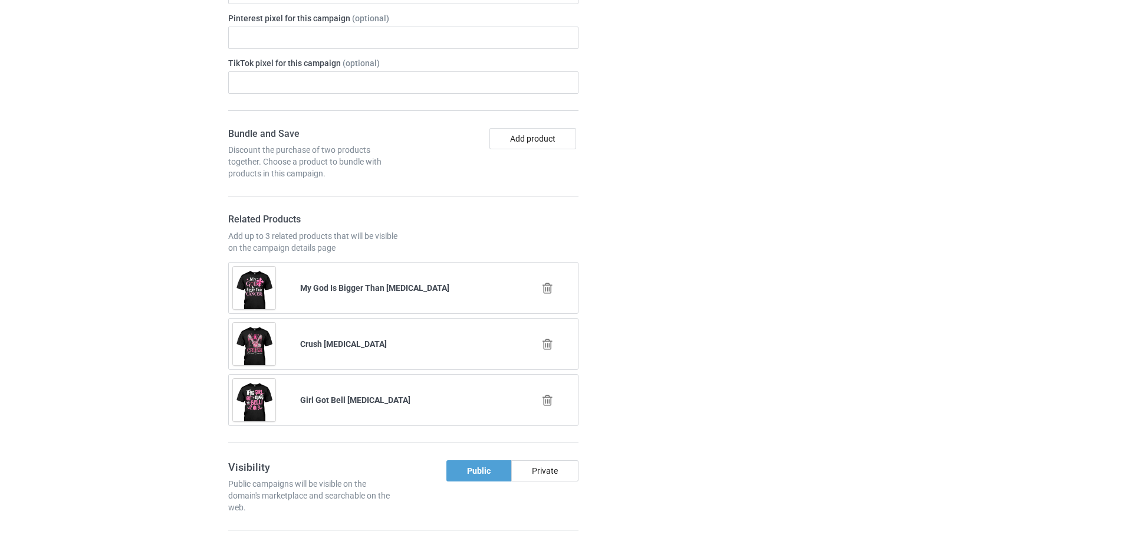
scroll to position [2764, 0]
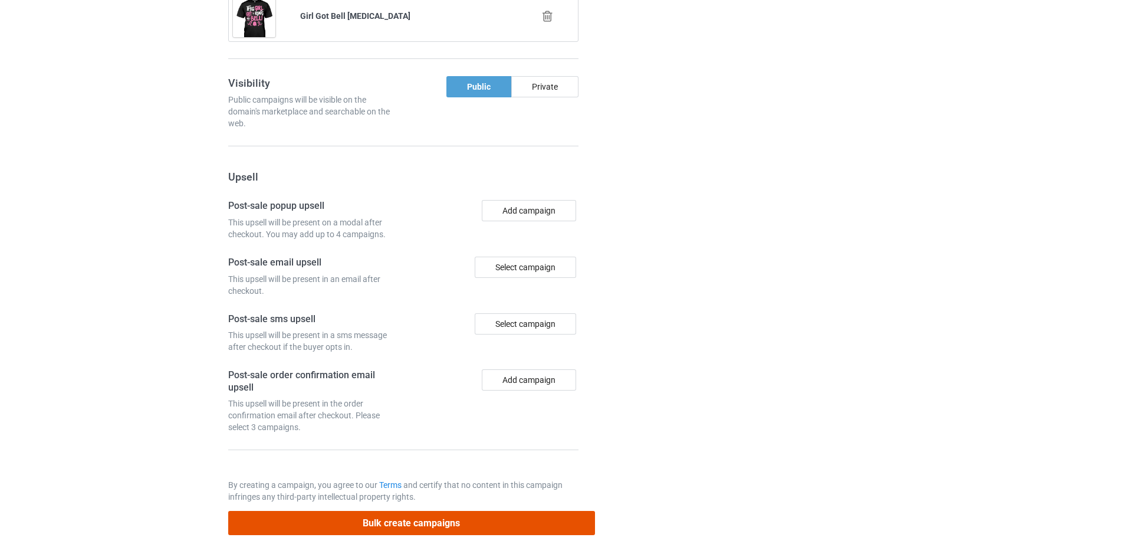
click at [449, 512] on button "Bulk create campaigns" at bounding box center [411, 523] width 367 height 24
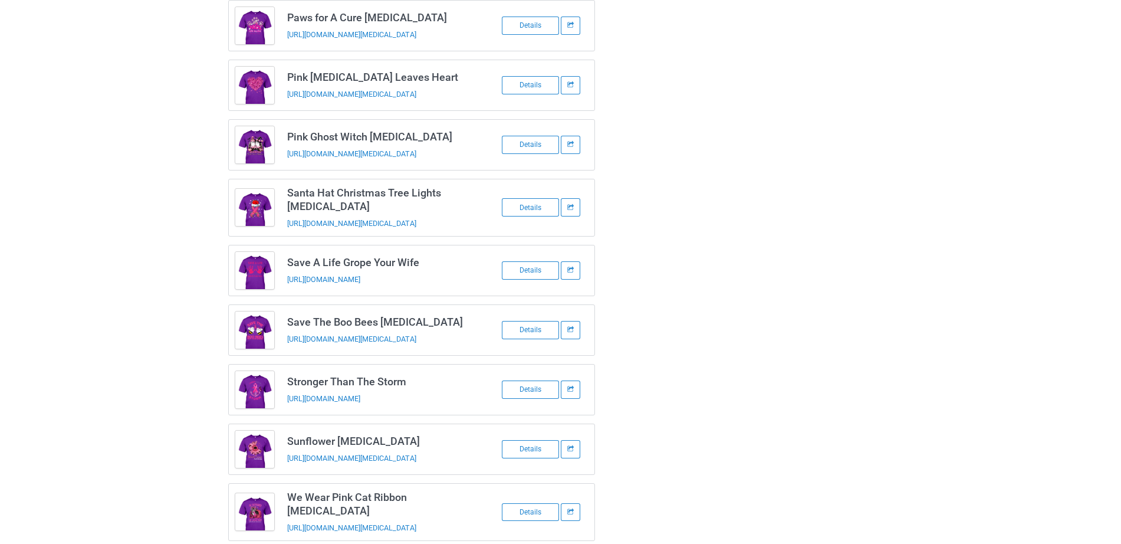
scroll to position [0, 0]
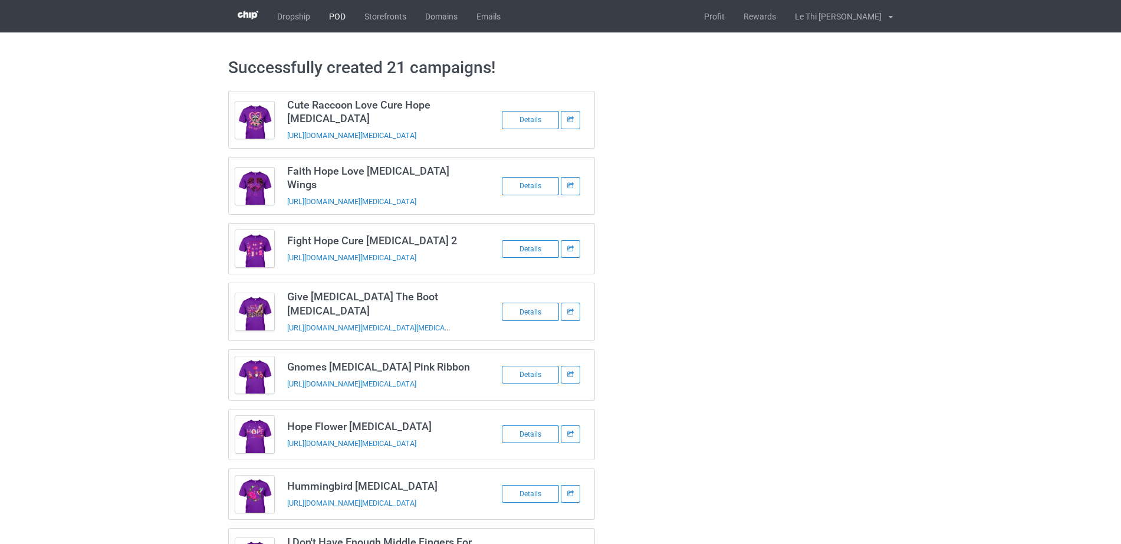
click at [339, 21] on link "POD" at bounding box center [337, 16] width 35 height 32
